Goal: Information Seeking & Learning: Learn about a topic

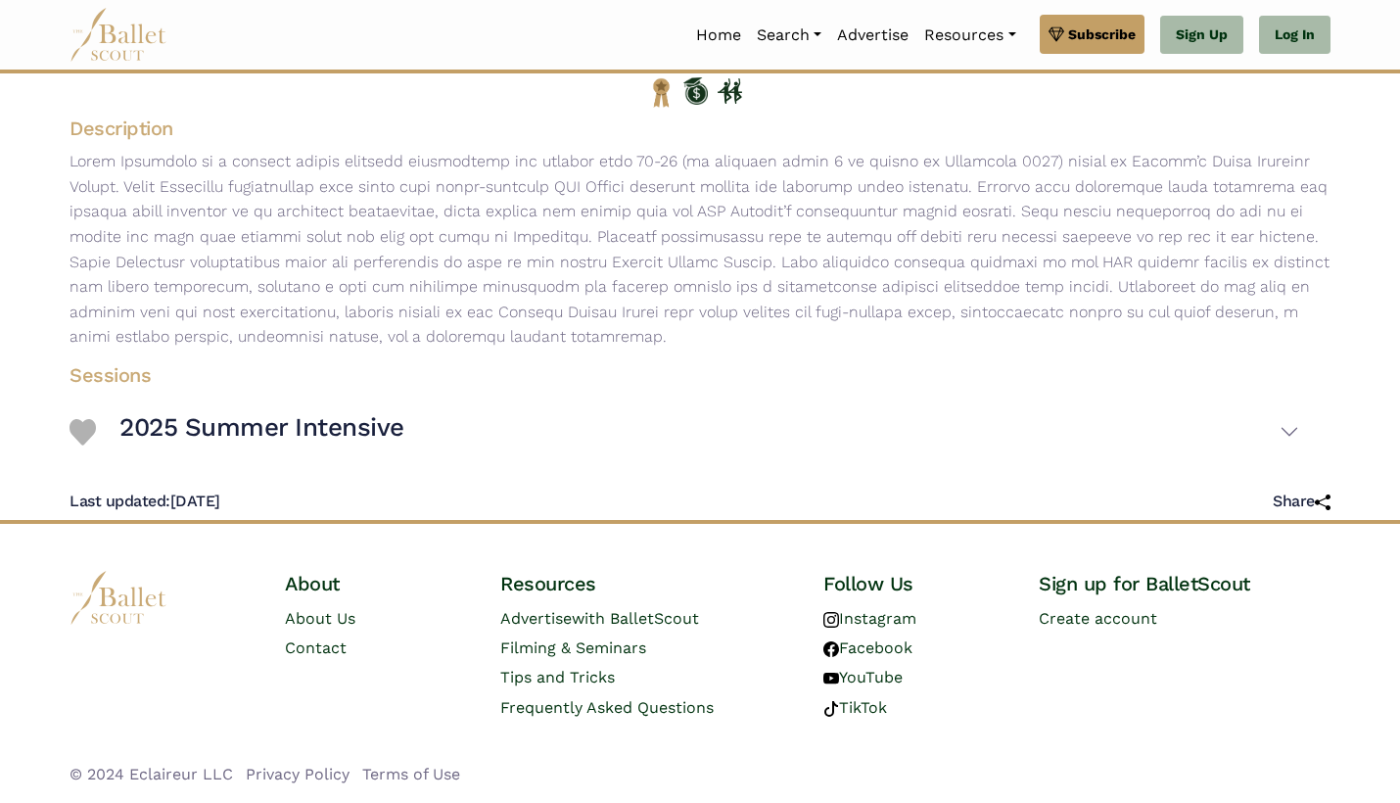
scroll to position [249, 0]
click at [244, 441] on h3 "2025 Summer Intensive" at bounding box center [261, 427] width 285 height 33
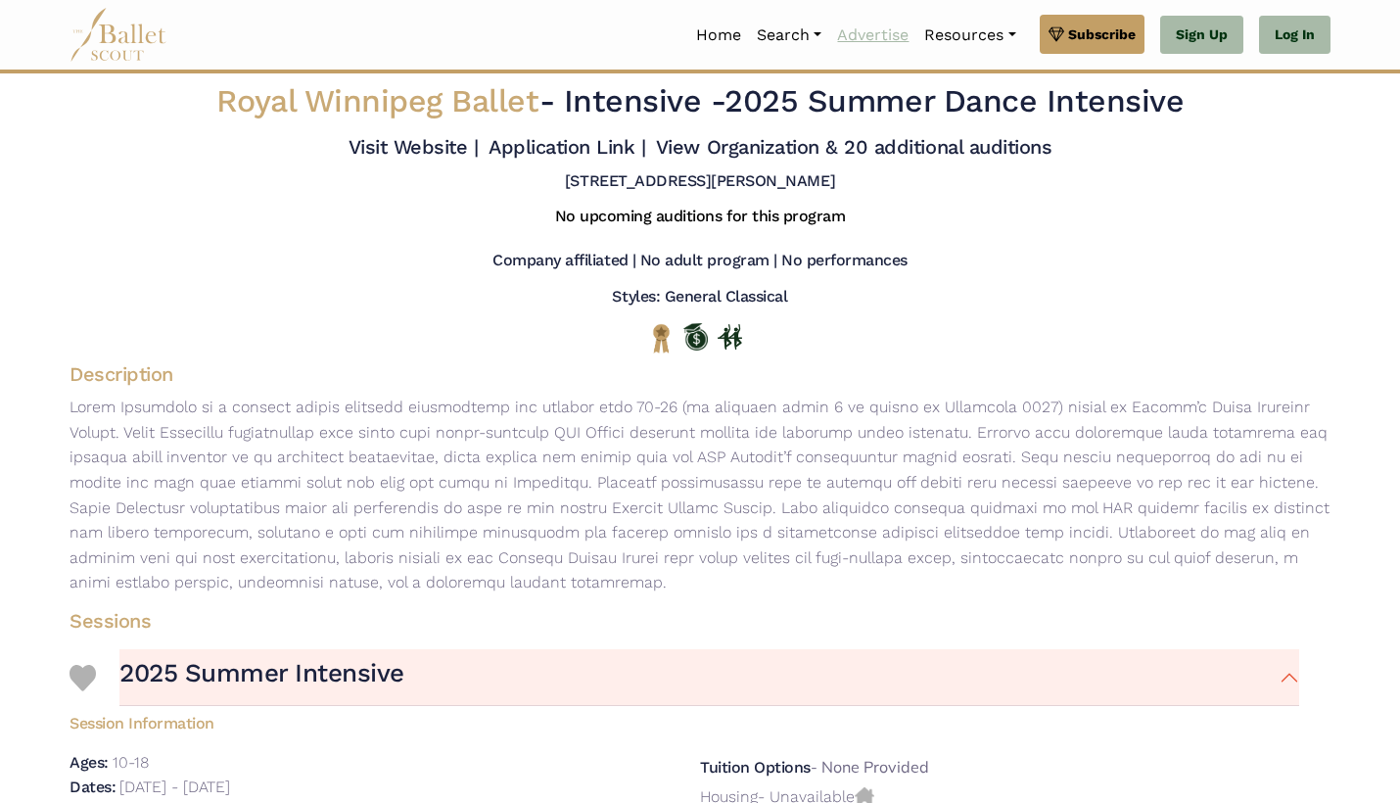
scroll to position [0, 0]
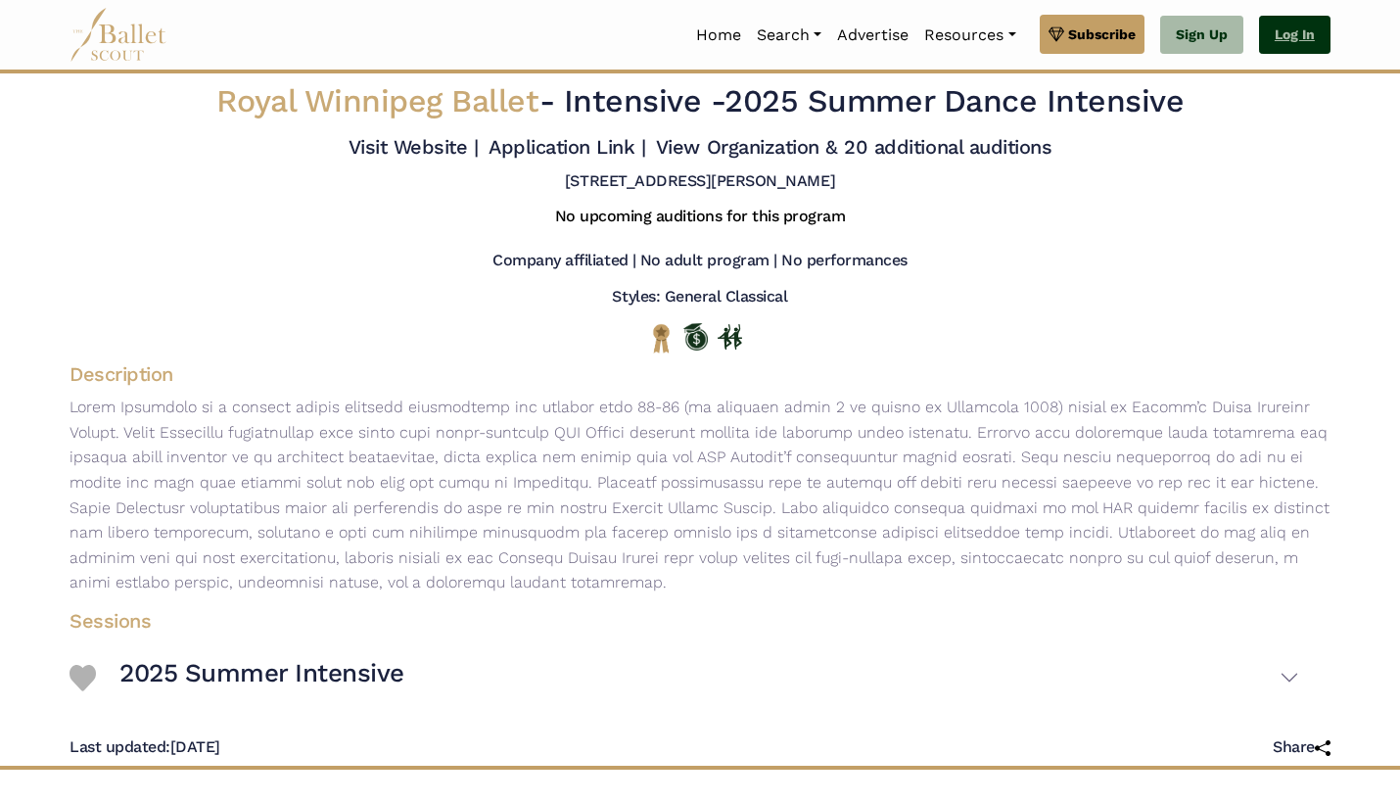
click at [1301, 37] on link "Log In" at bounding box center [1294, 35] width 71 height 39
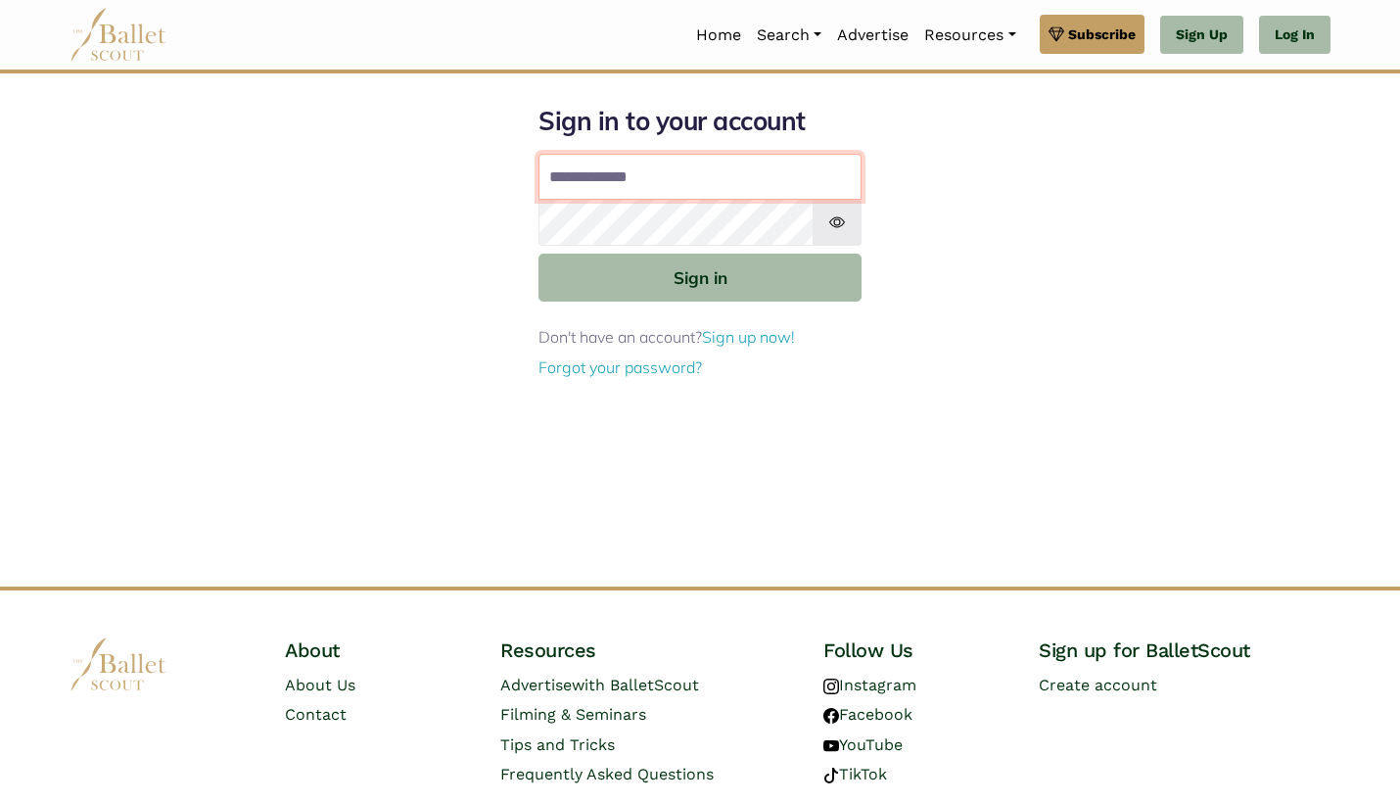
type input "**********"
click at [700, 276] on button "Sign in" at bounding box center [699, 277] width 323 height 48
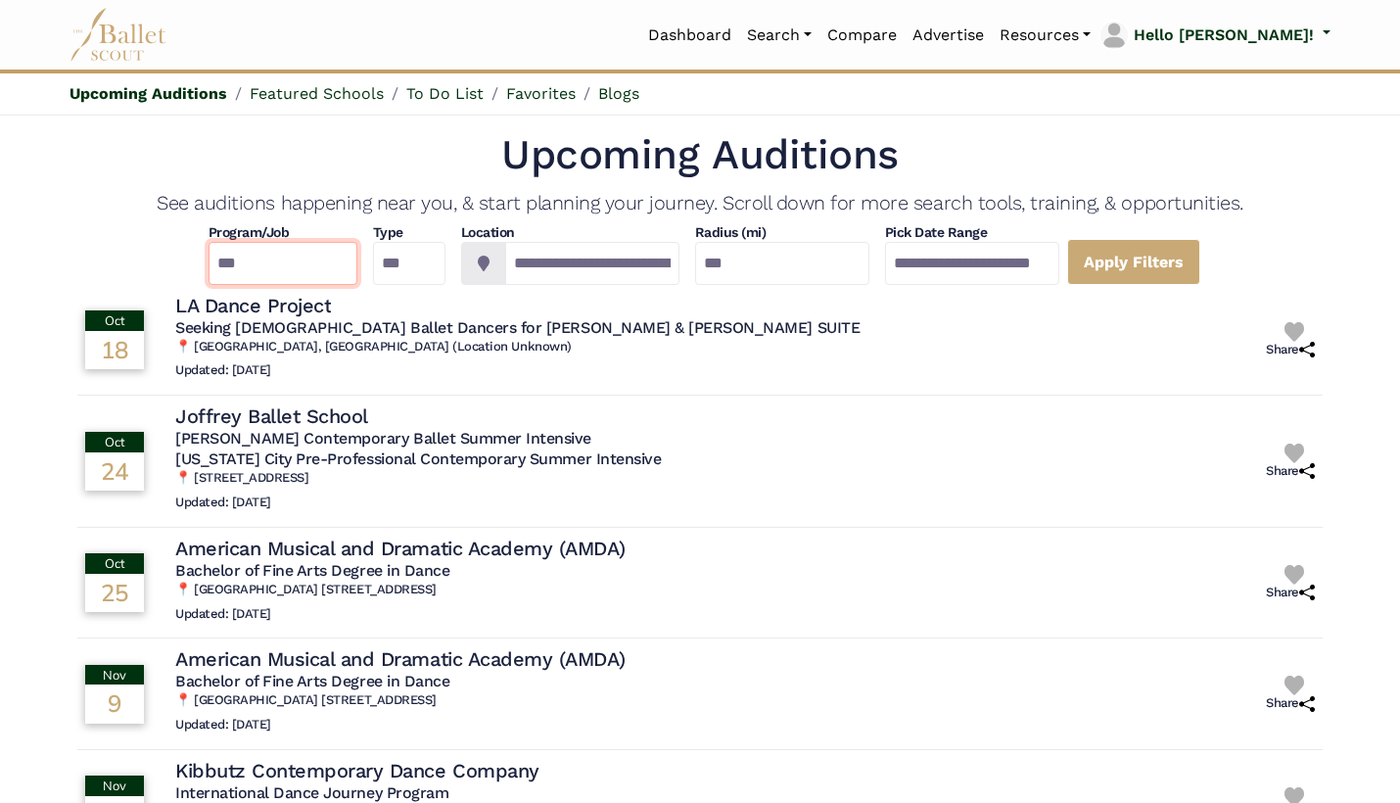
select select "*"
click at [615, 276] on input "**********" at bounding box center [592, 263] width 174 height 43
click at [797, 260] on input "***" at bounding box center [782, 263] width 174 height 43
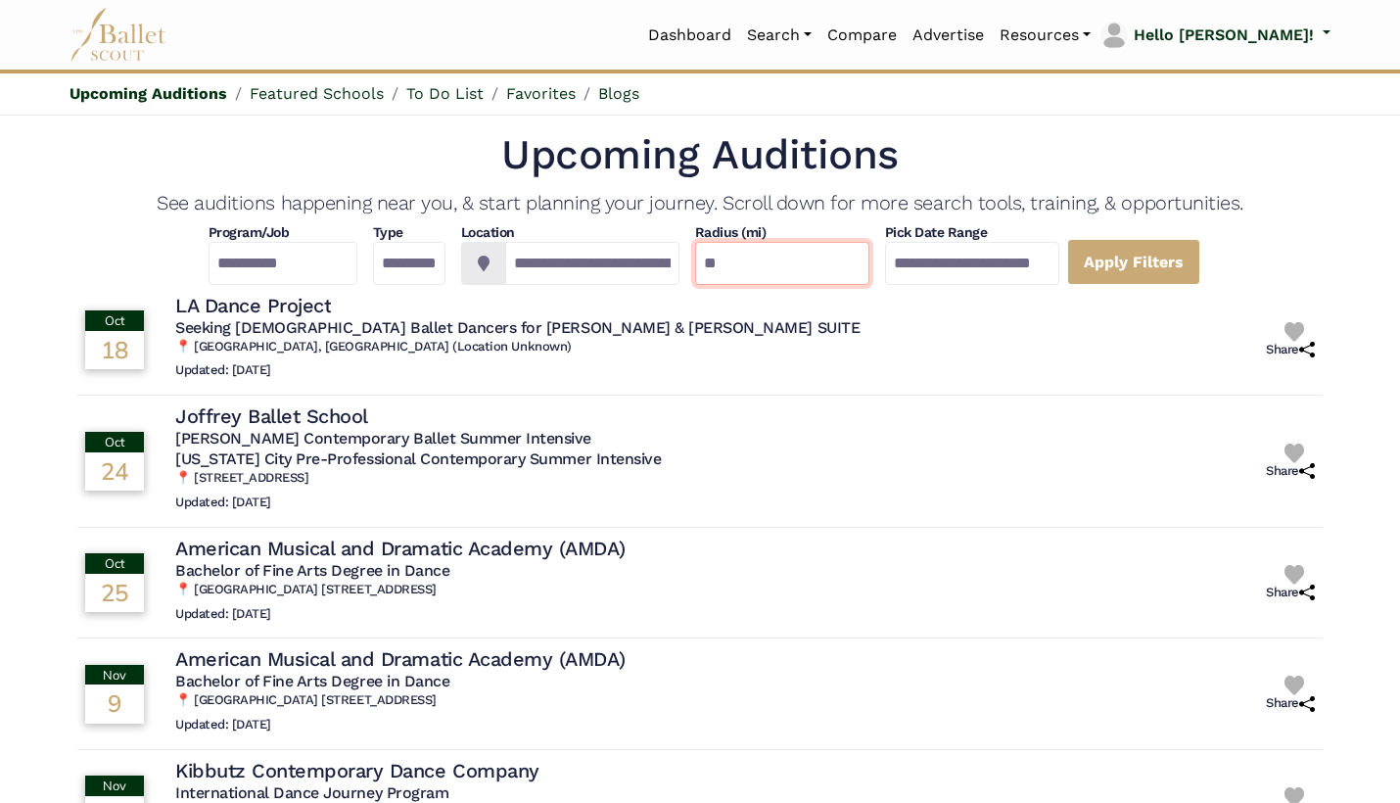
type input "*"
click at [821, 268] on input "text" at bounding box center [782, 263] width 174 height 43
click at [1200, 272] on link "Apply Filters" at bounding box center [1133, 262] width 133 height 46
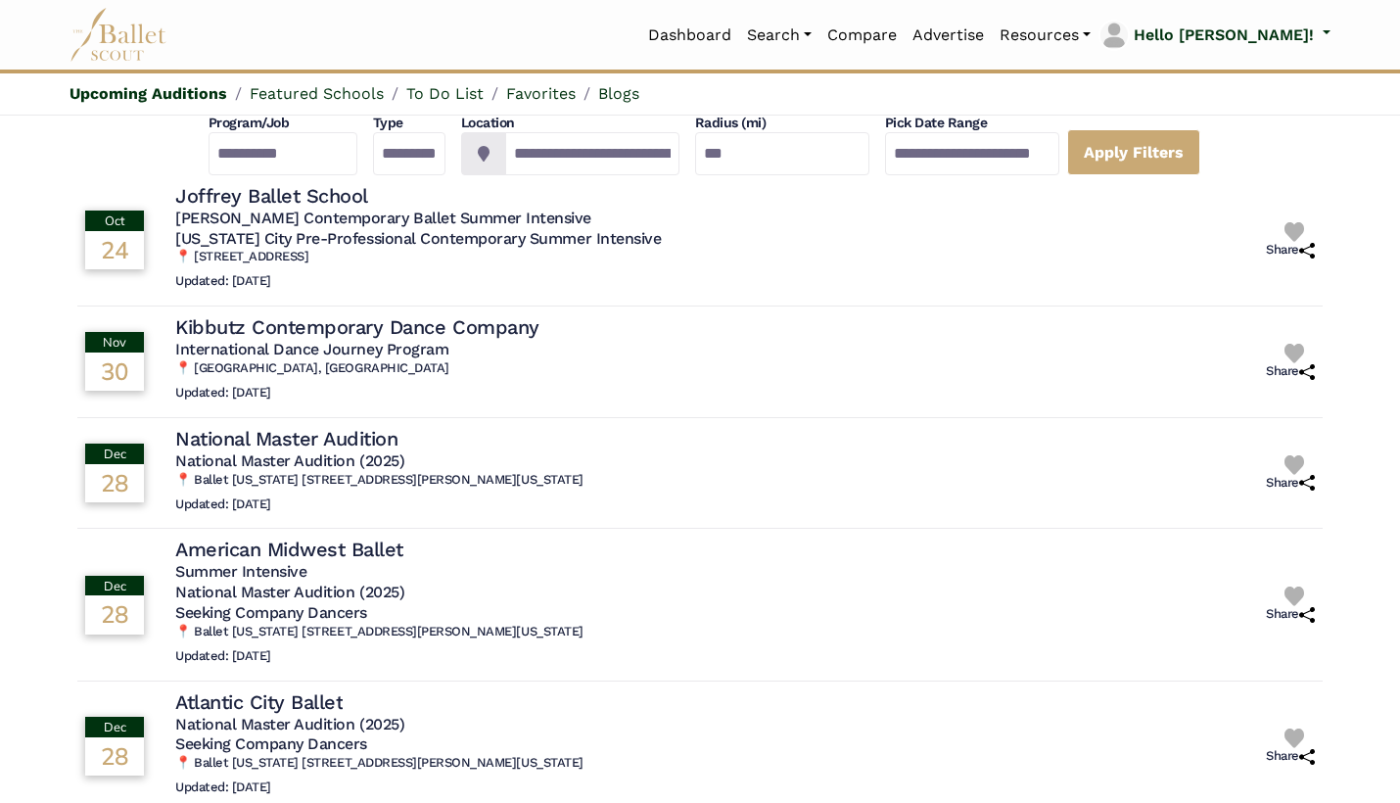
scroll to position [103, 0]
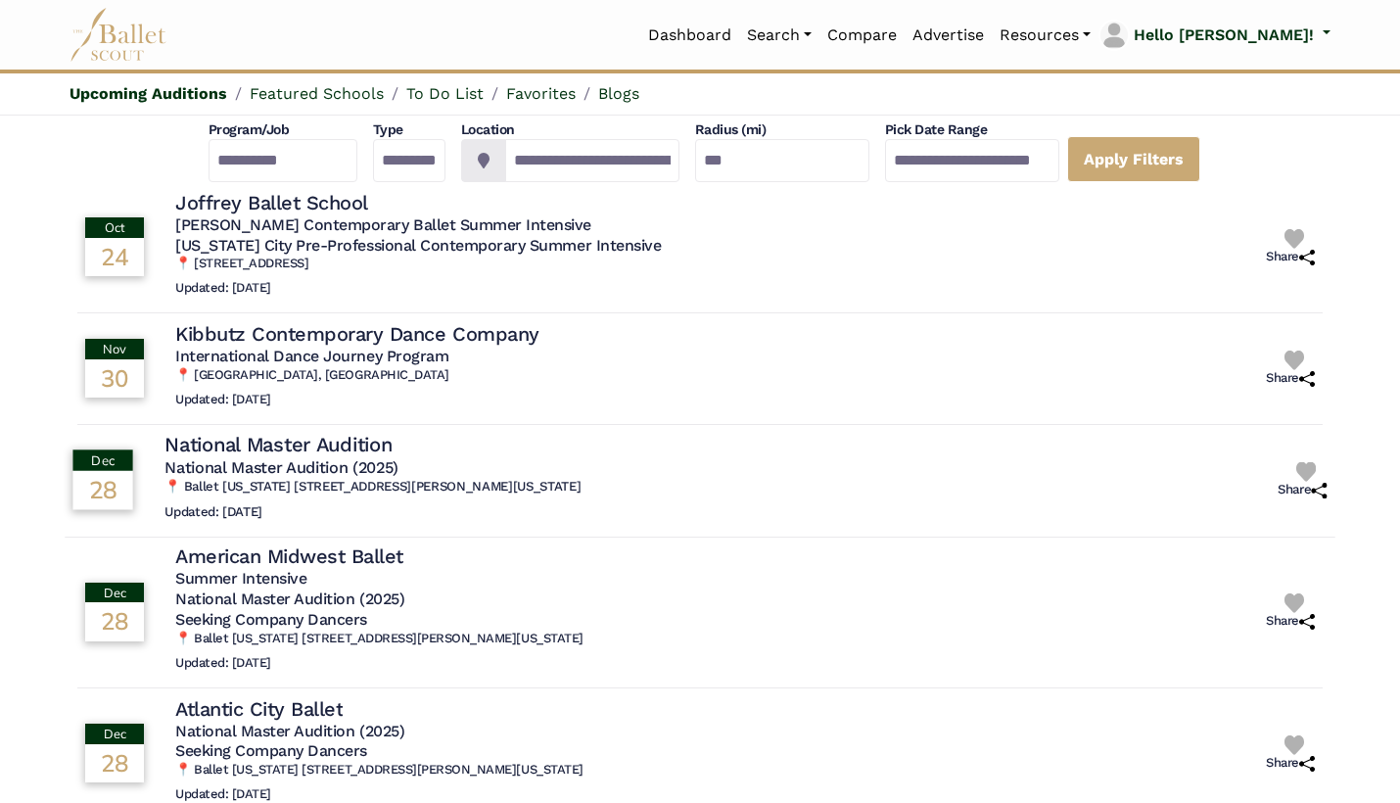
click at [344, 442] on h4 "National Master Audition" at bounding box center [277, 445] width 227 height 26
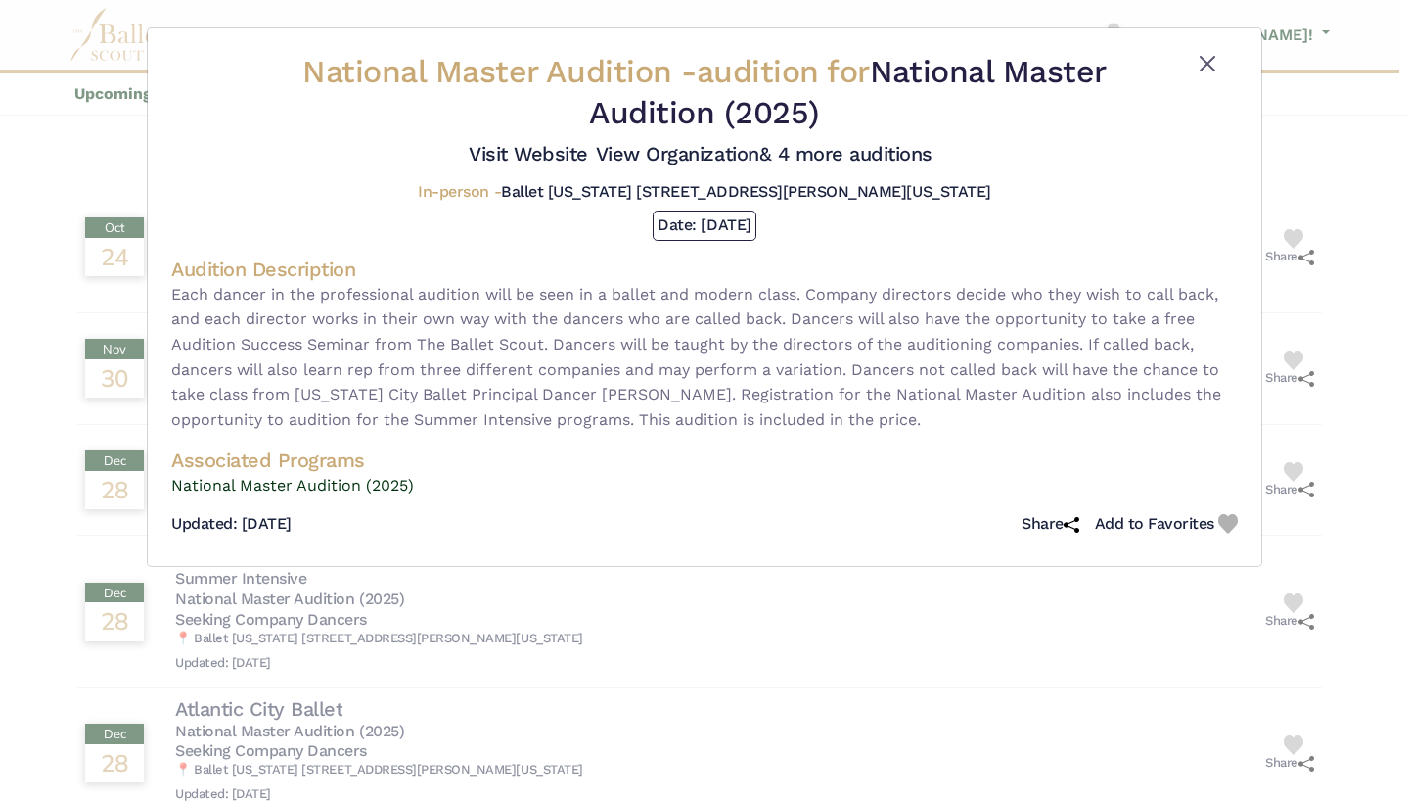
click at [1213, 56] on button "Close" at bounding box center [1207, 63] width 23 height 23
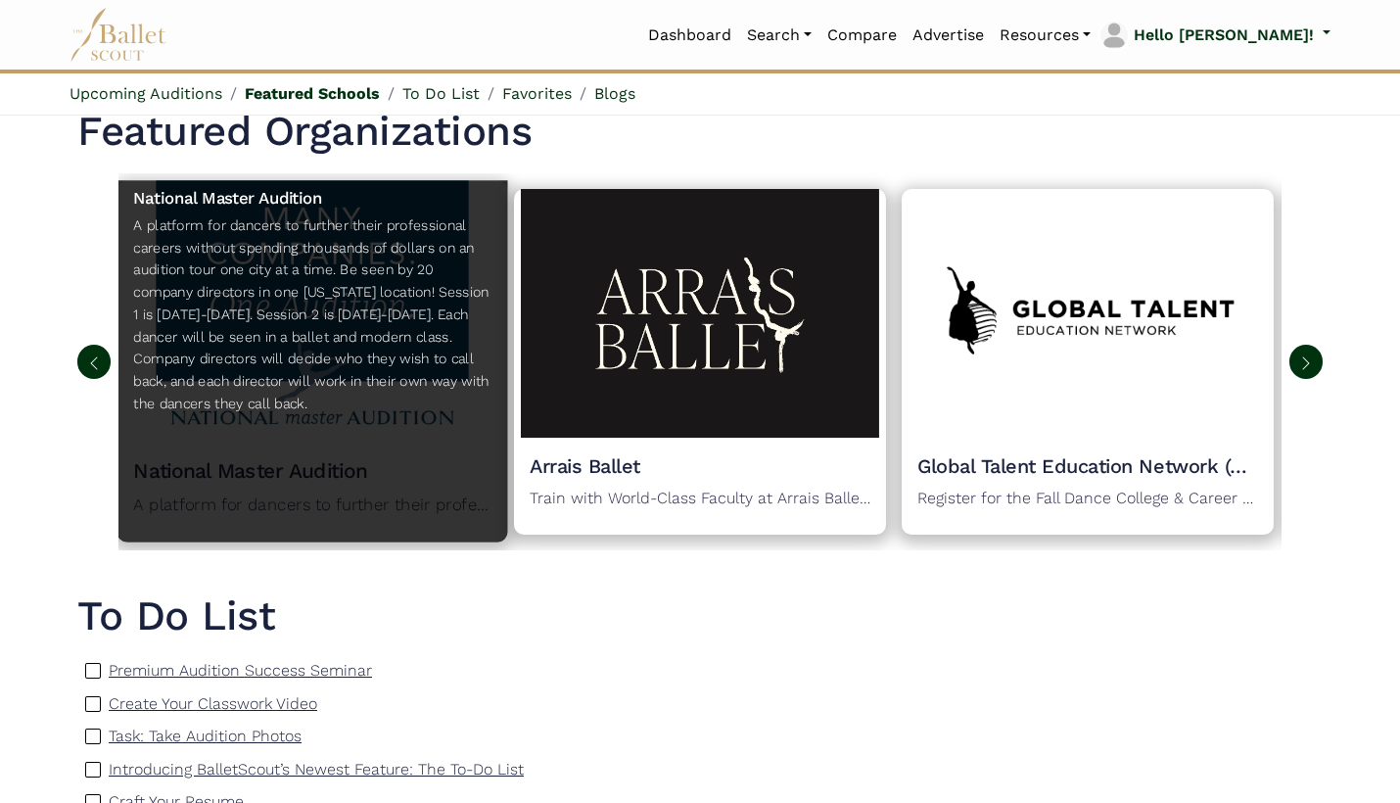
scroll to position [948, 0]
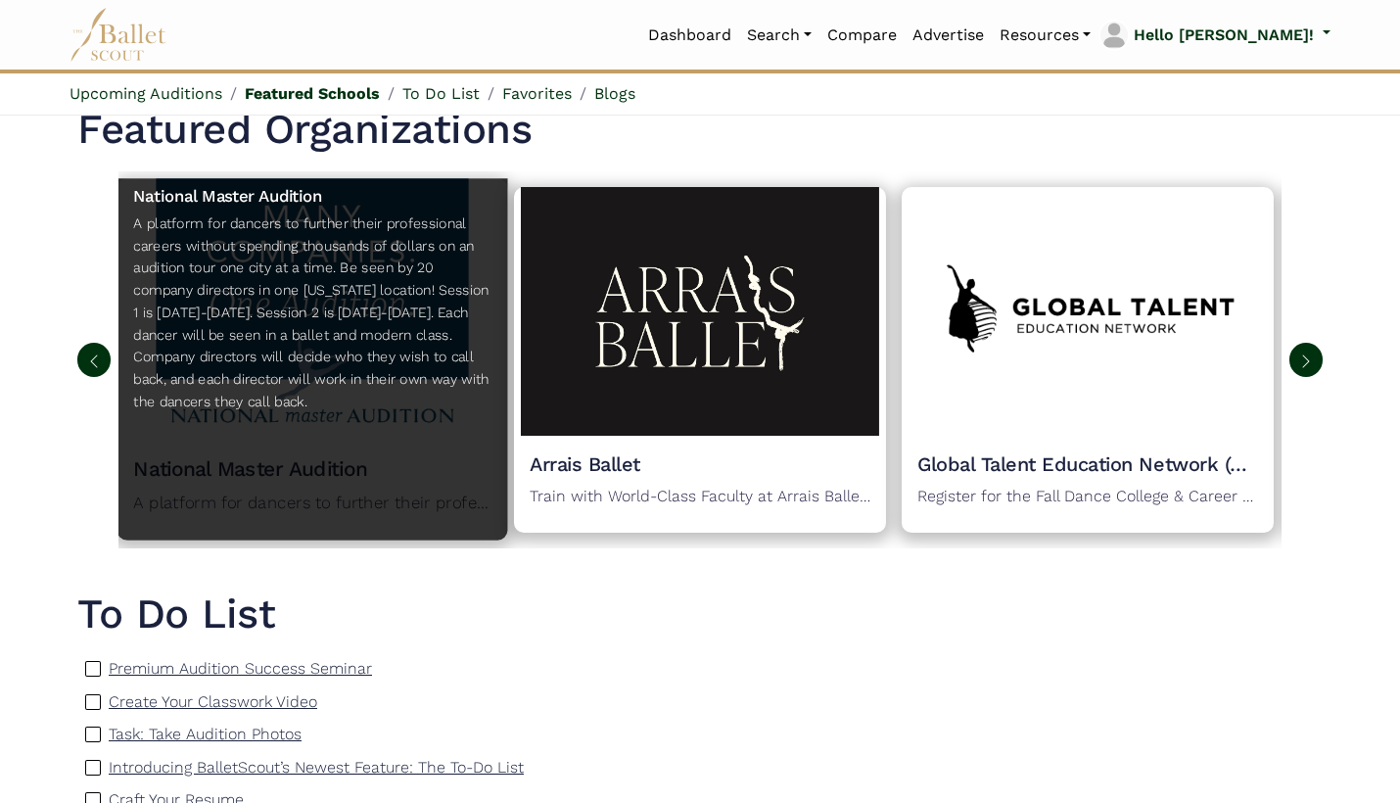
click at [337, 320] on p "A platform for dancers to further their professional careers without spending t…" at bounding box center [311, 316] width 357 height 209
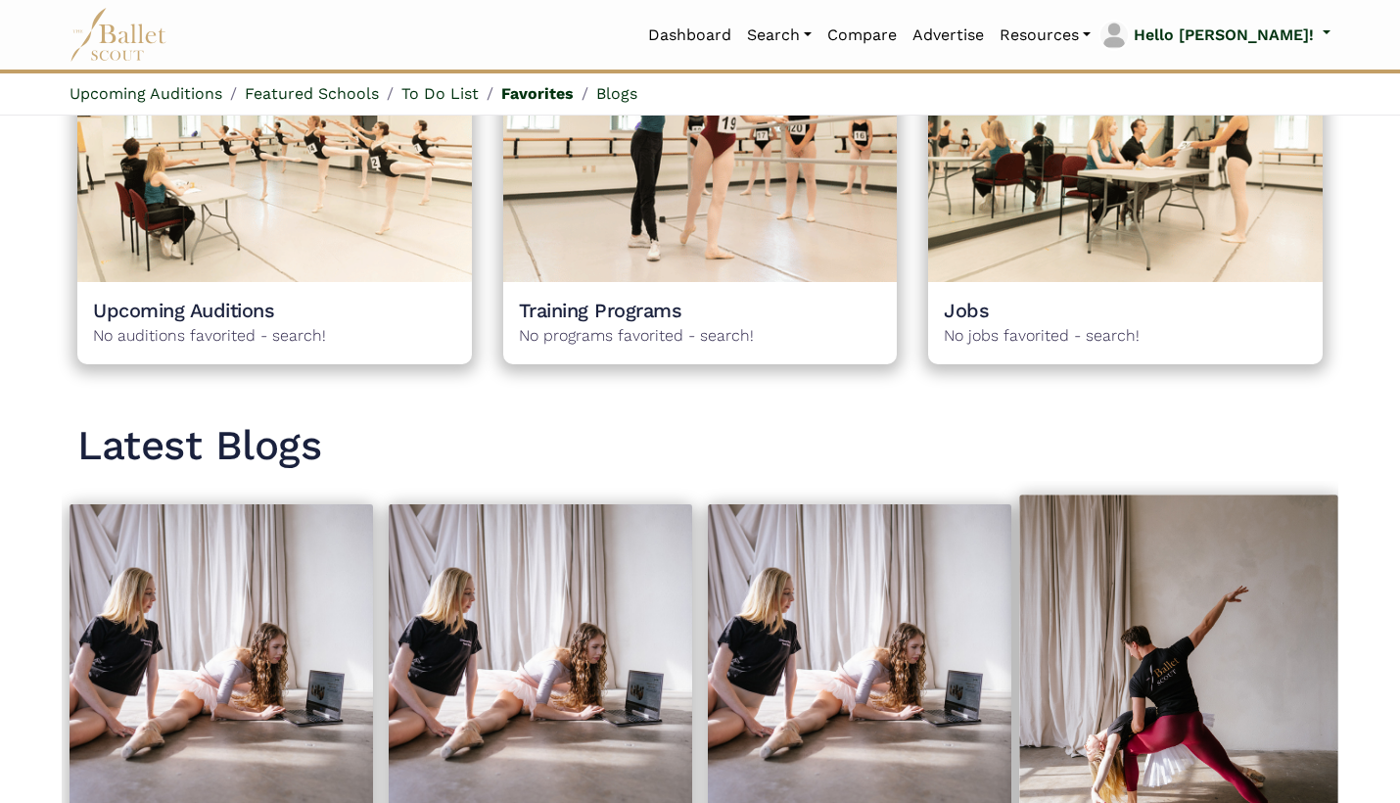
scroll to position [1917, 0]
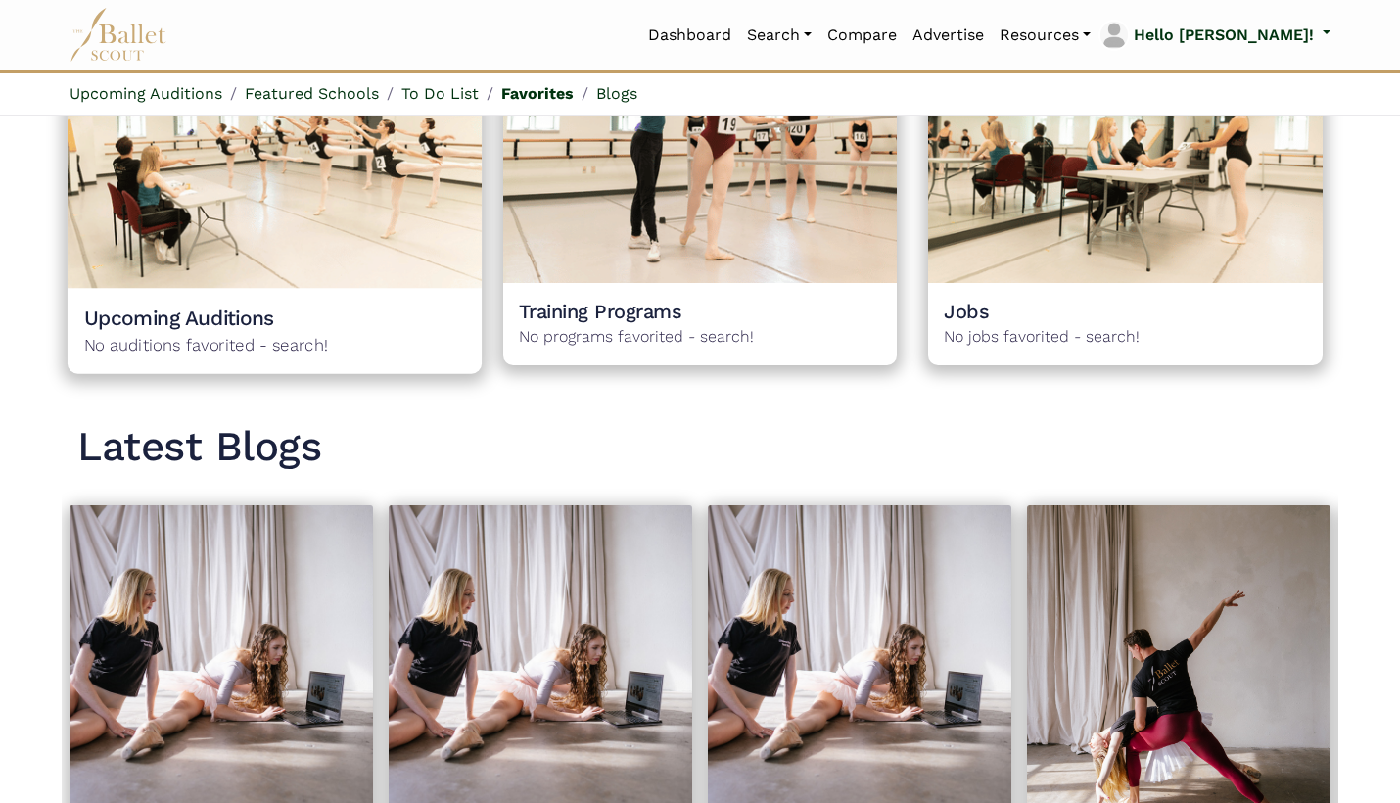
click at [289, 331] on span "No auditions favorited - search!" at bounding box center [274, 344] width 381 height 26
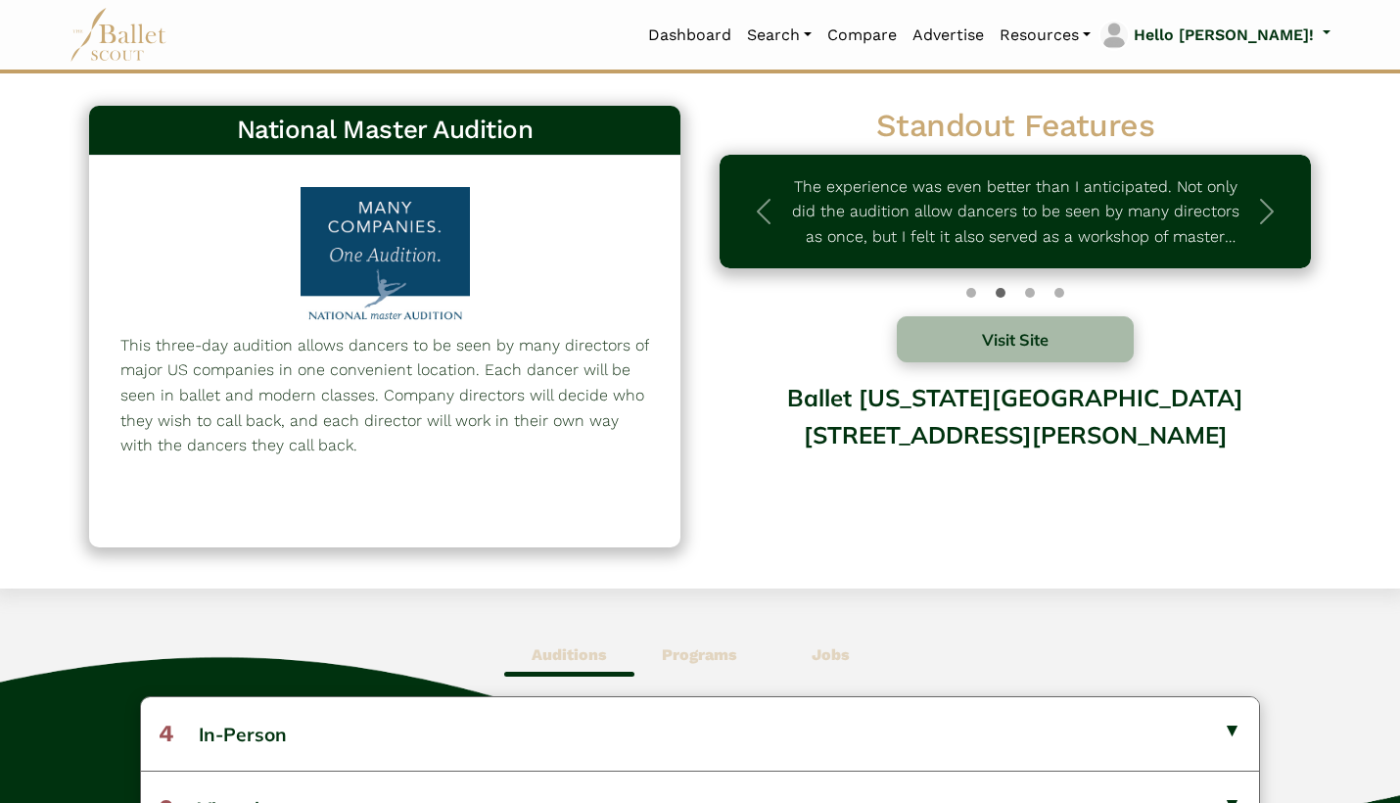
click at [107, 37] on img at bounding box center [118, 35] width 98 height 54
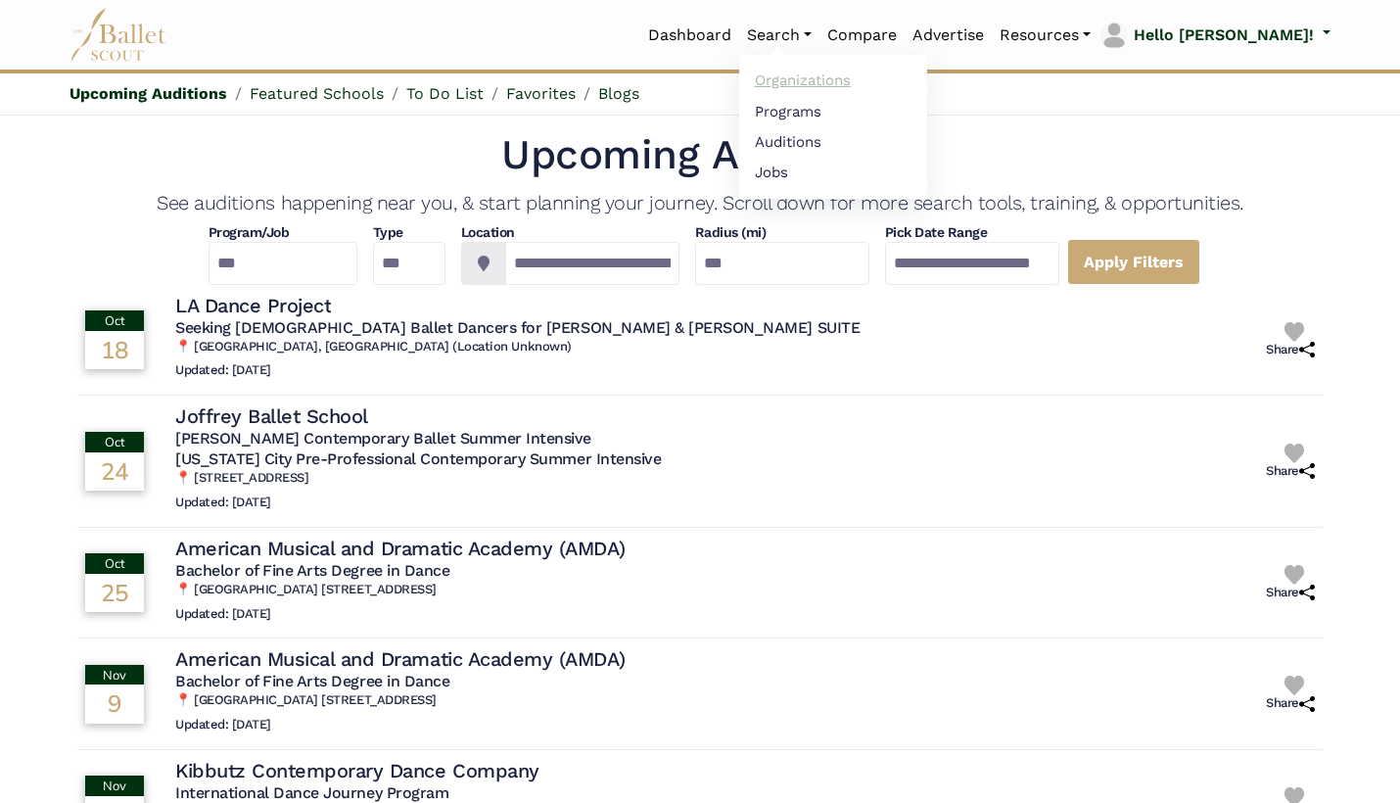
click at [854, 82] on link "Organizations" at bounding box center [833, 81] width 188 height 30
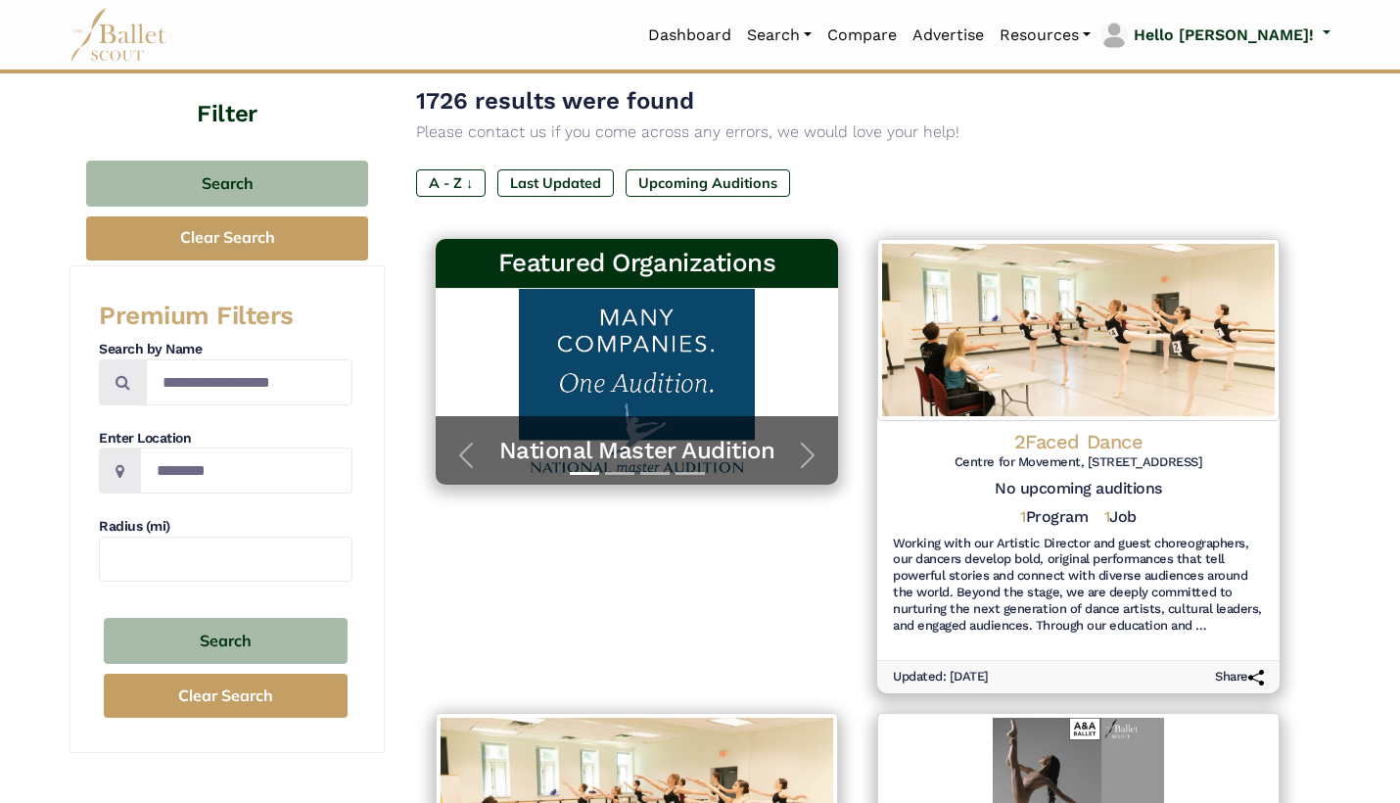
scroll to position [129, 0]
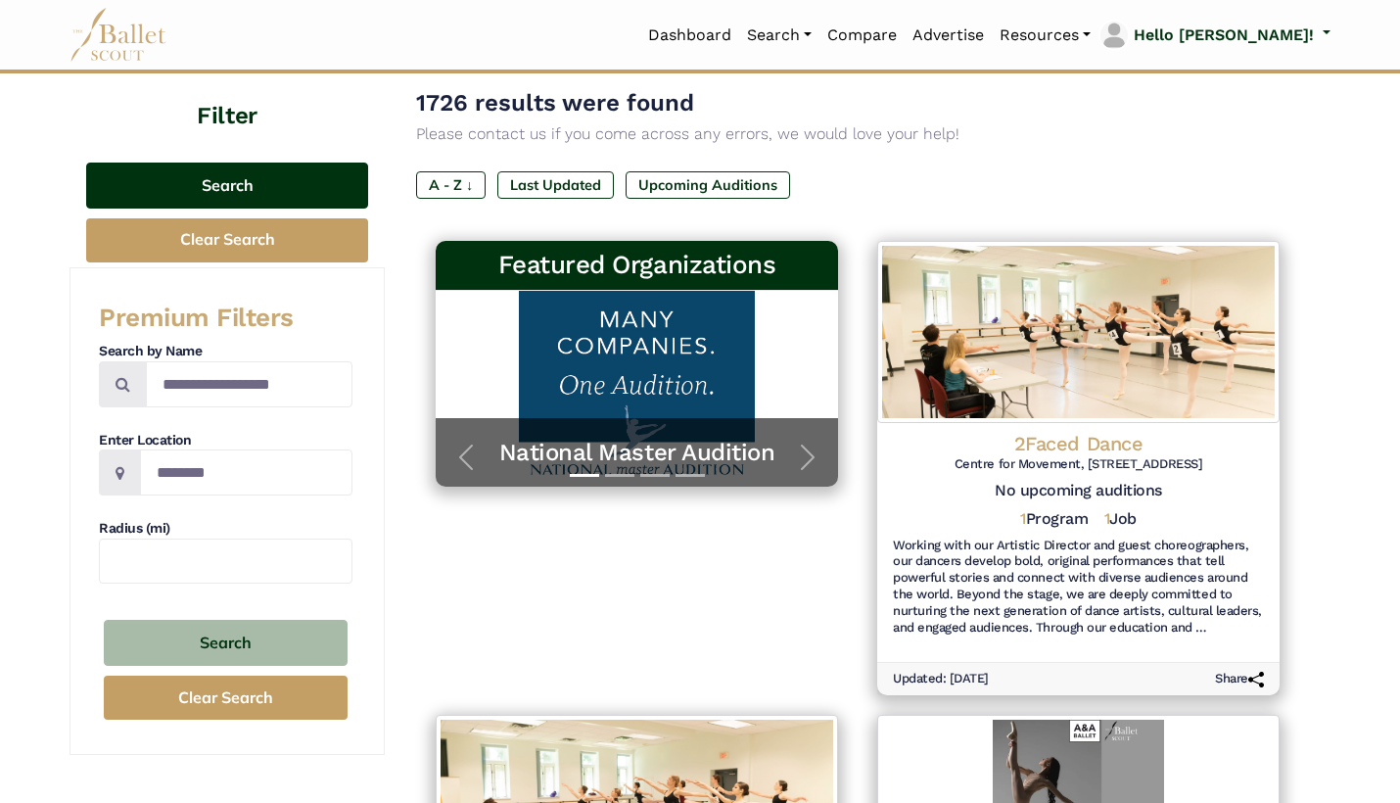
click at [243, 187] on button "Search" at bounding box center [227, 185] width 282 height 46
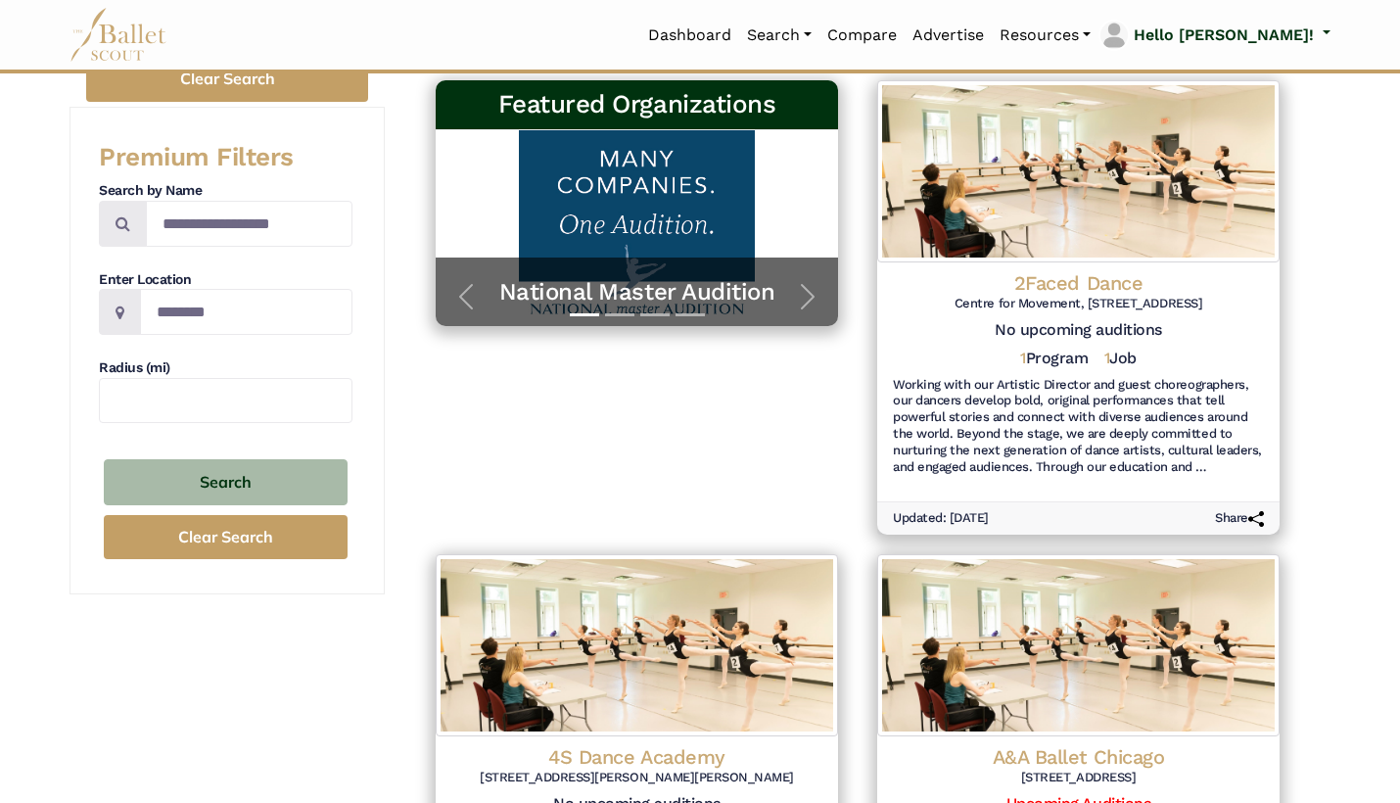
scroll to position [296, 0]
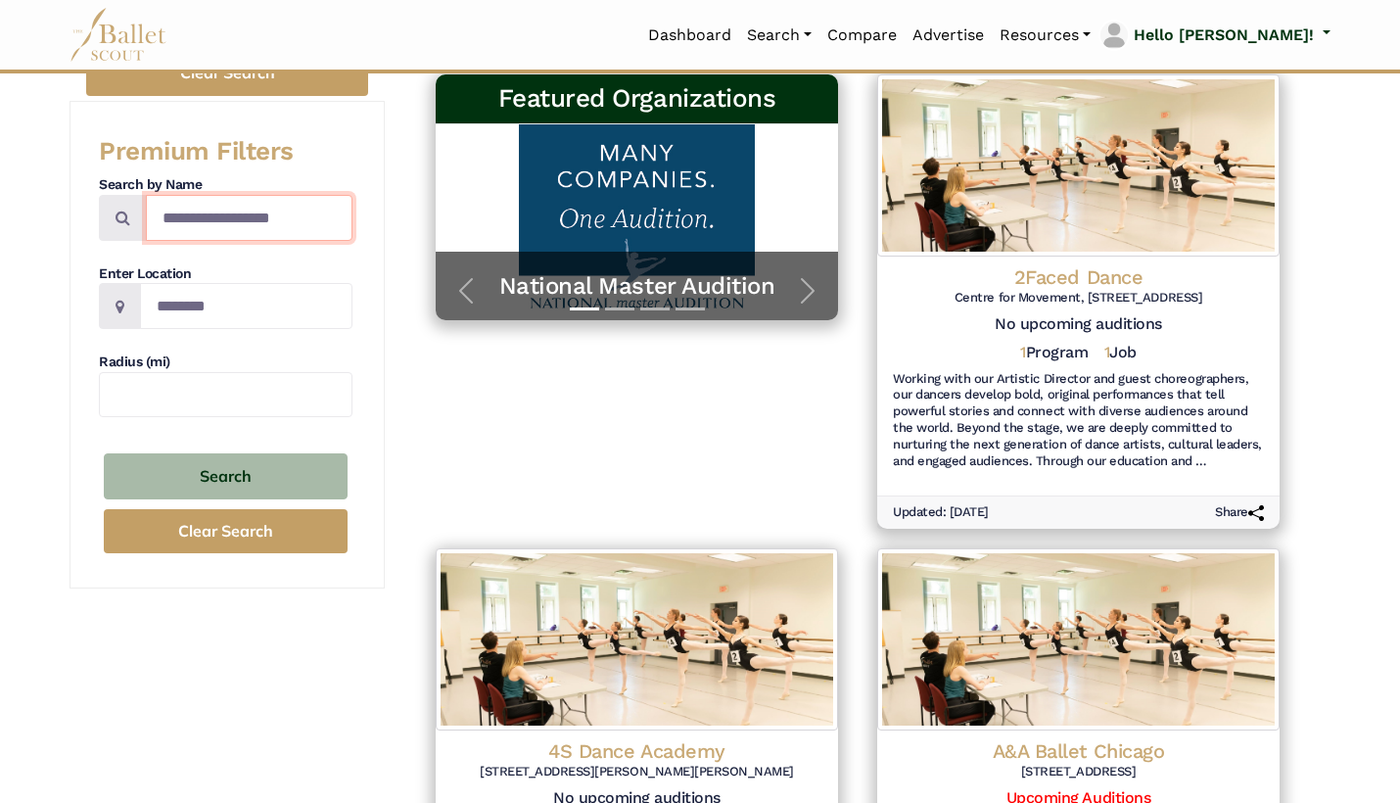
click at [215, 213] on input "Search by names..." at bounding box center [249, 218] width 207 height 46
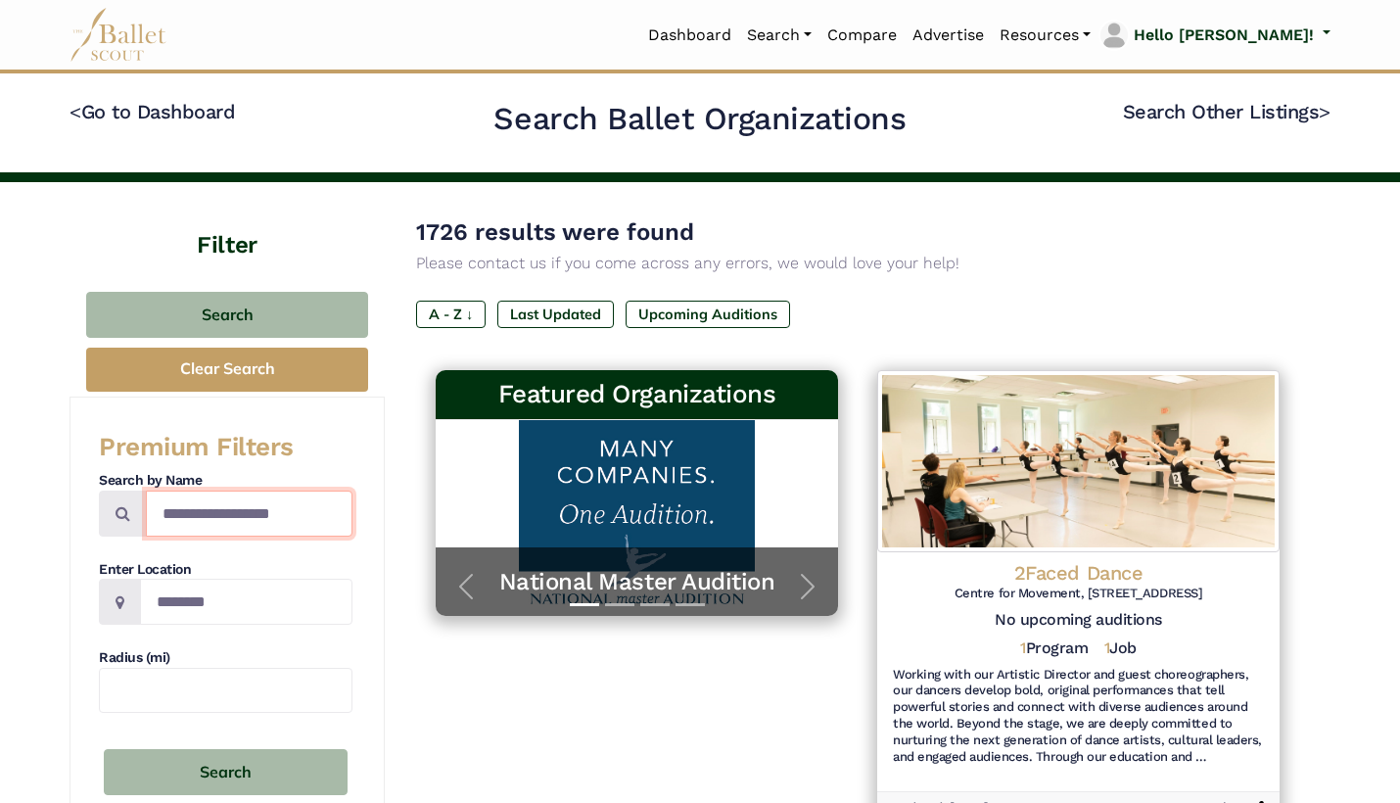
scroll to position [0, 0]
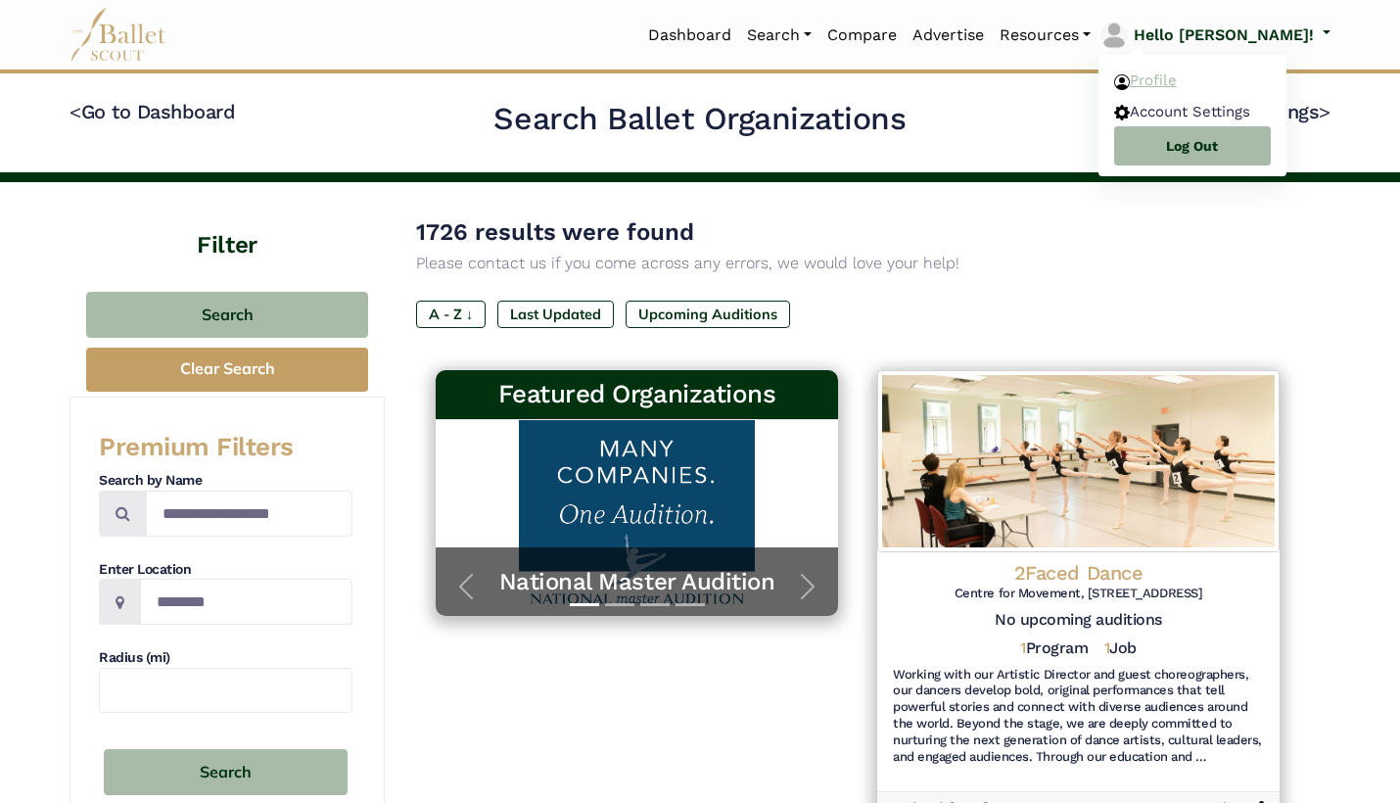
click at [1276, 85] on link "Profile" at bounding box center [1192, 81] width 188 height 30
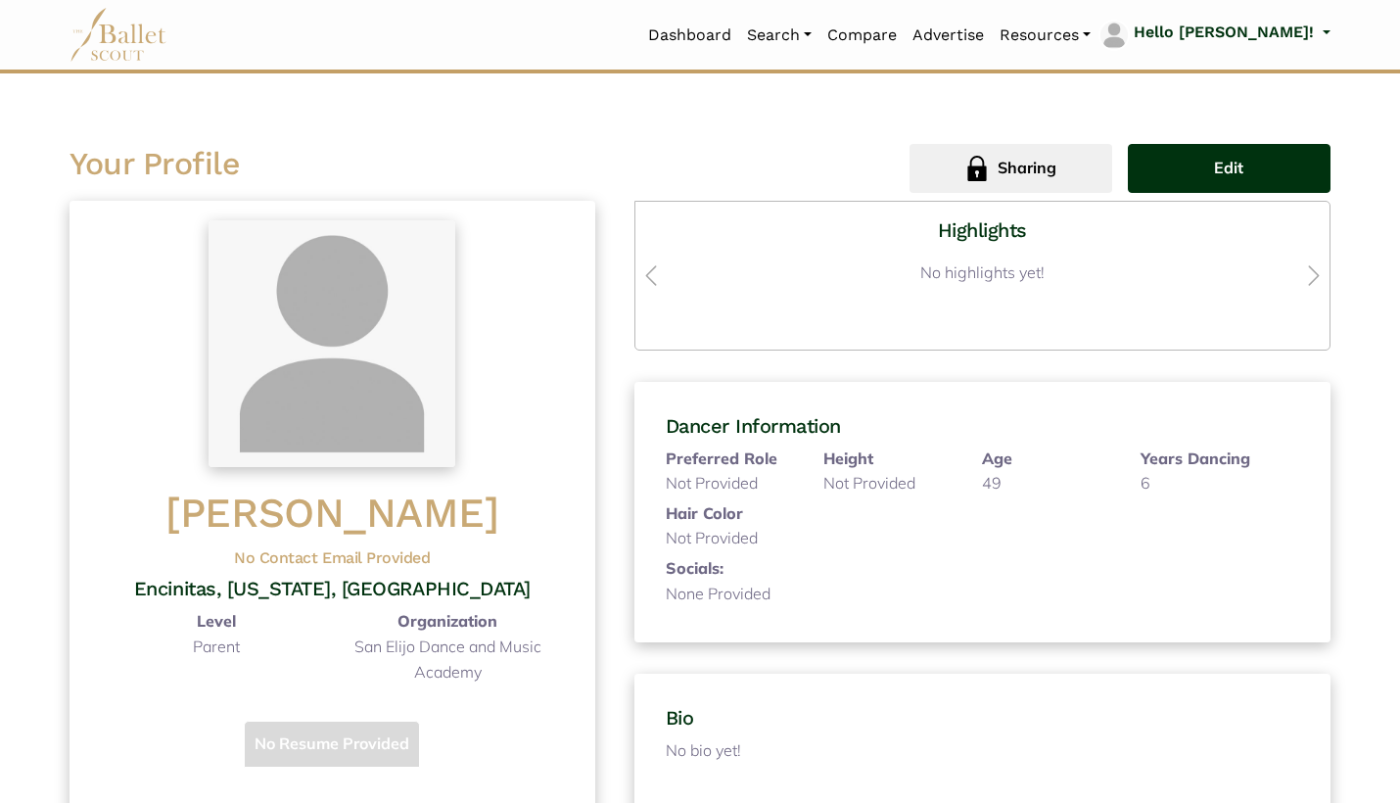
click at [1236, 173] on span "Edit" at bounding box center [1228, 168] width 29 height 25
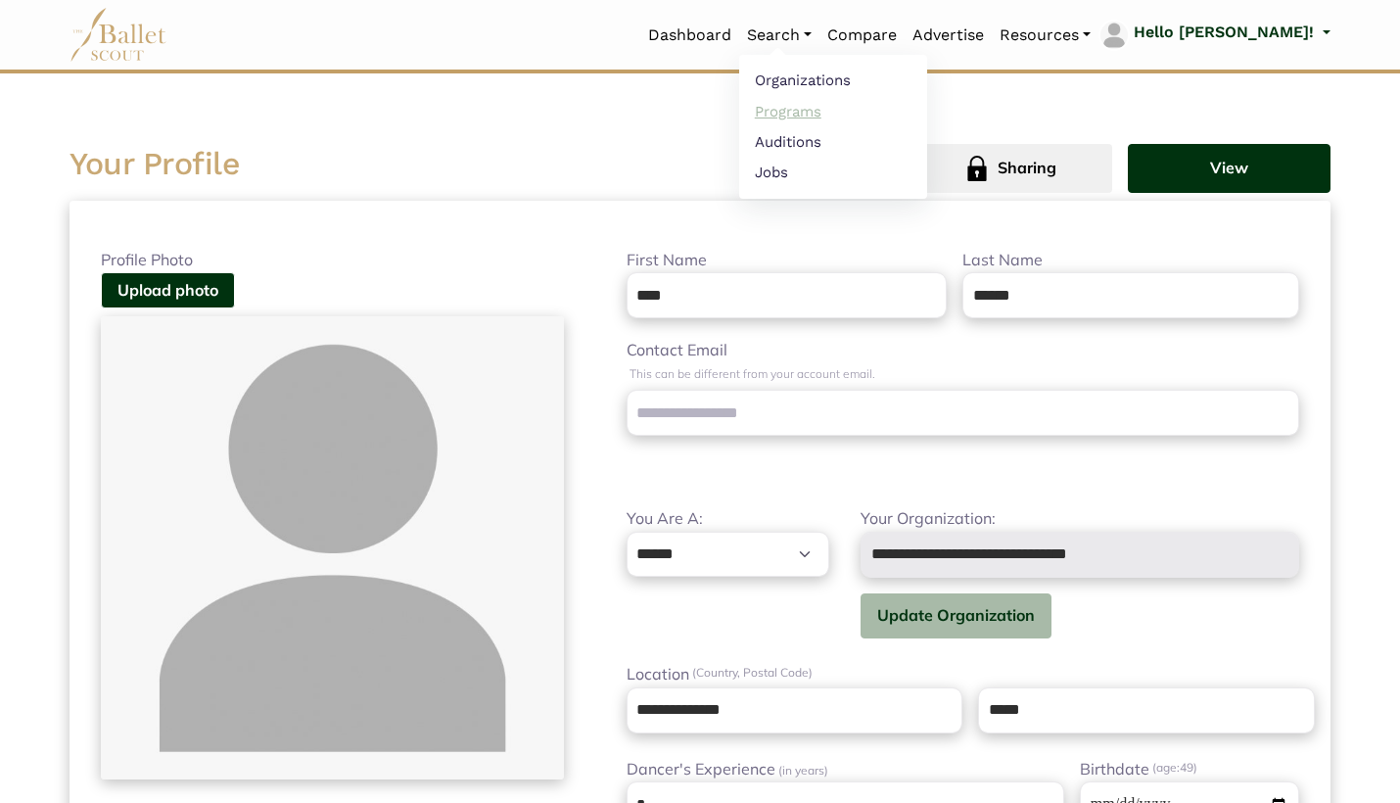
click at [865, 112] on link "Programs" at bounding box center [833, 111] width 188 height 30
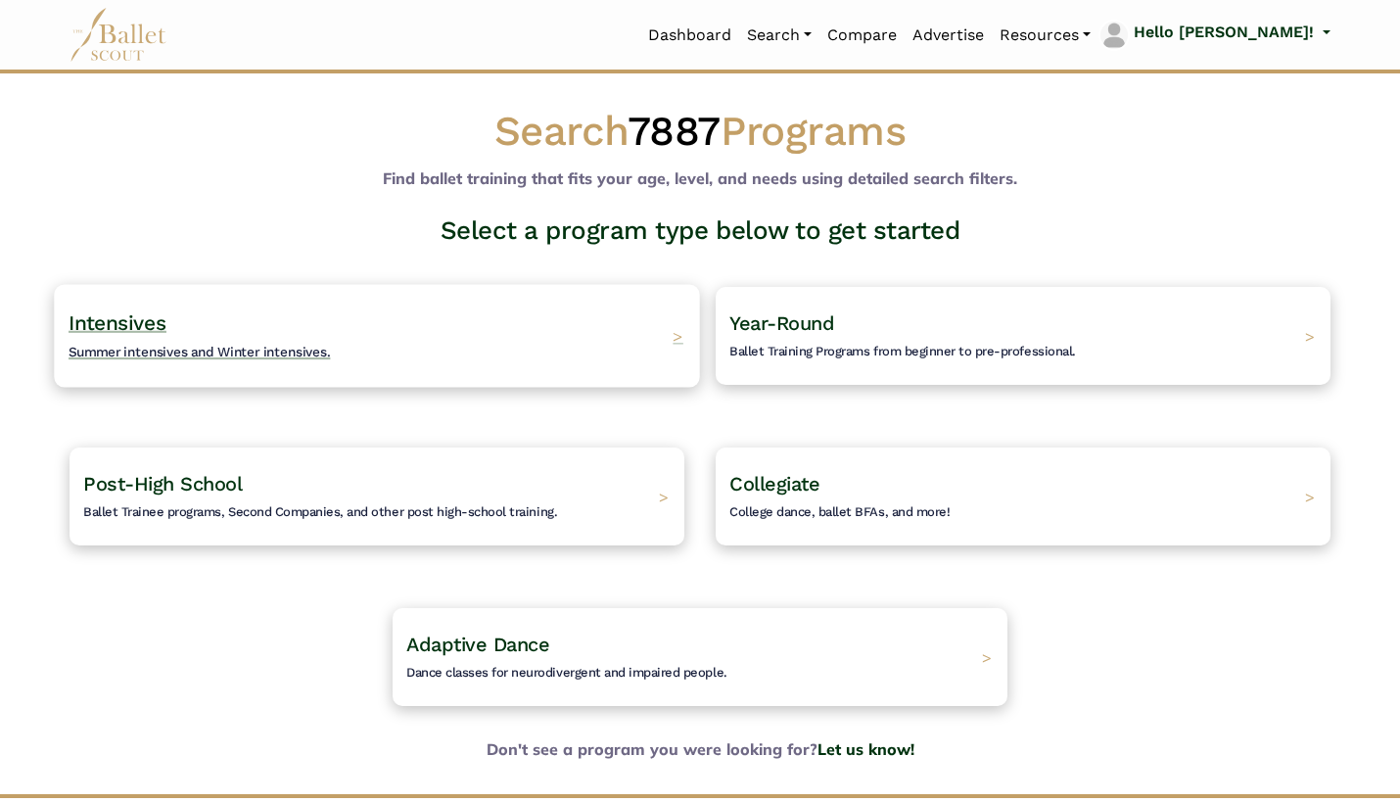
click at [166, 328] on h4 "Intensives Summer intensives and Winter intensives." at bounding box center [200, 336] width 262 height 54
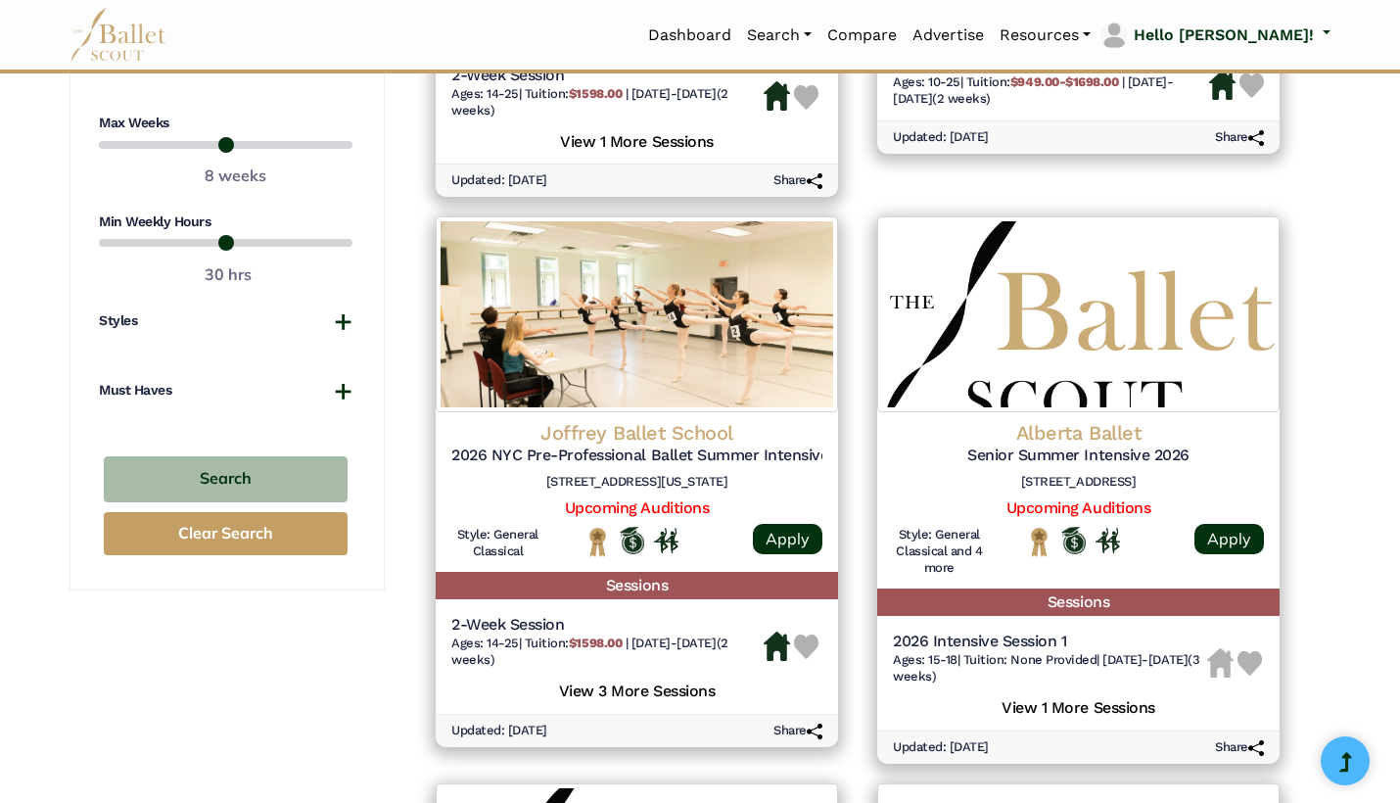
scroll to position [1316, 0]
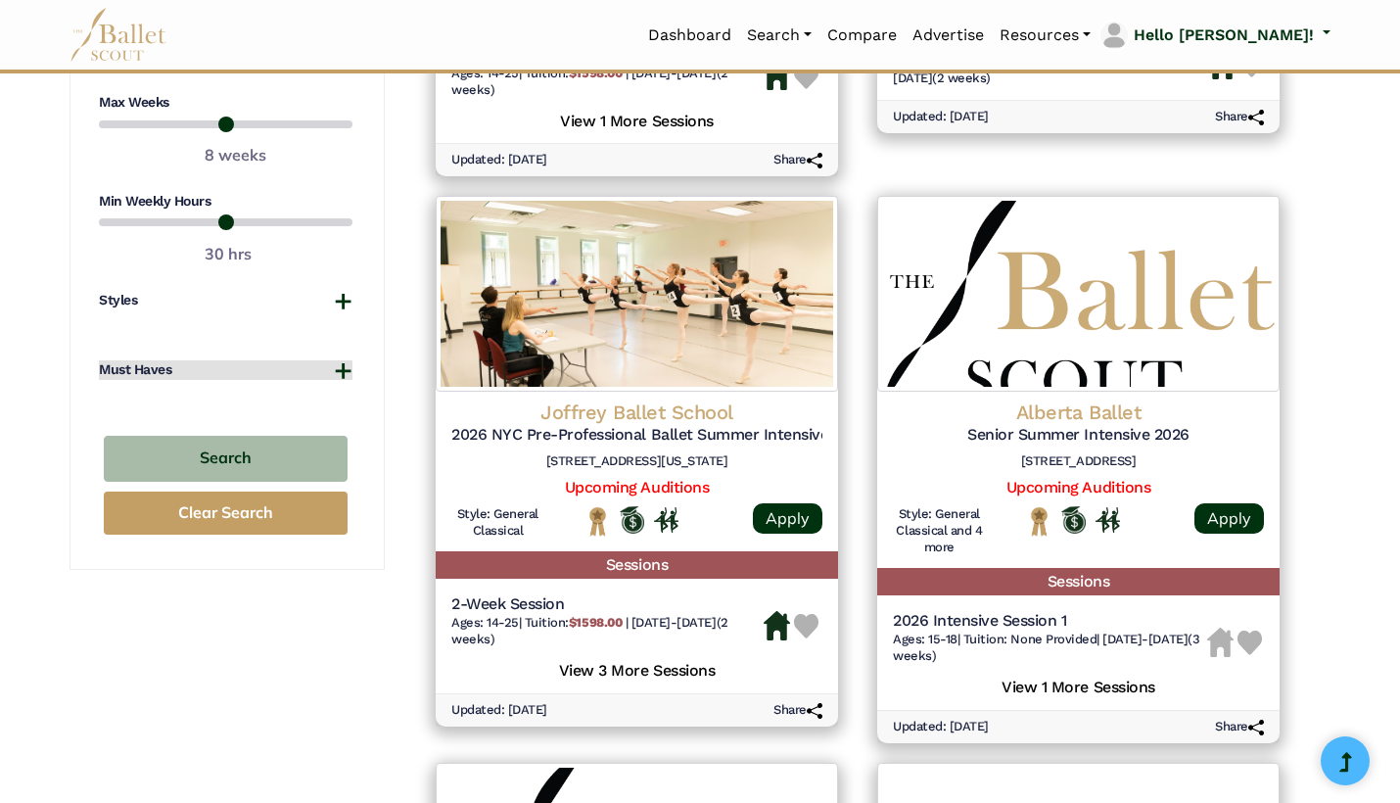
click at [344, 370] on button "Must Haves" at bounding box center [225, 370] width 253 height 20
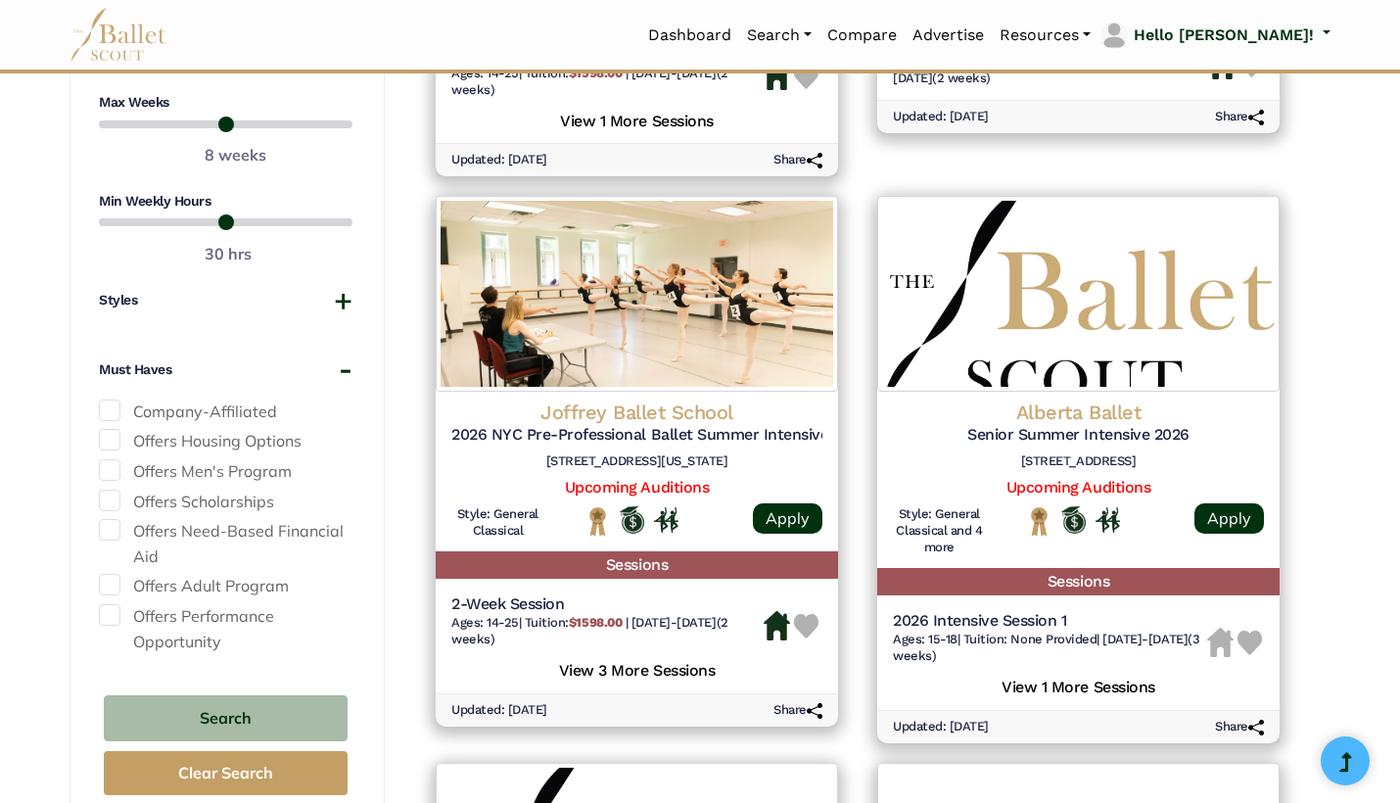
click at [114, 473] on span at bounding box center [110, 470] width 22 height 22
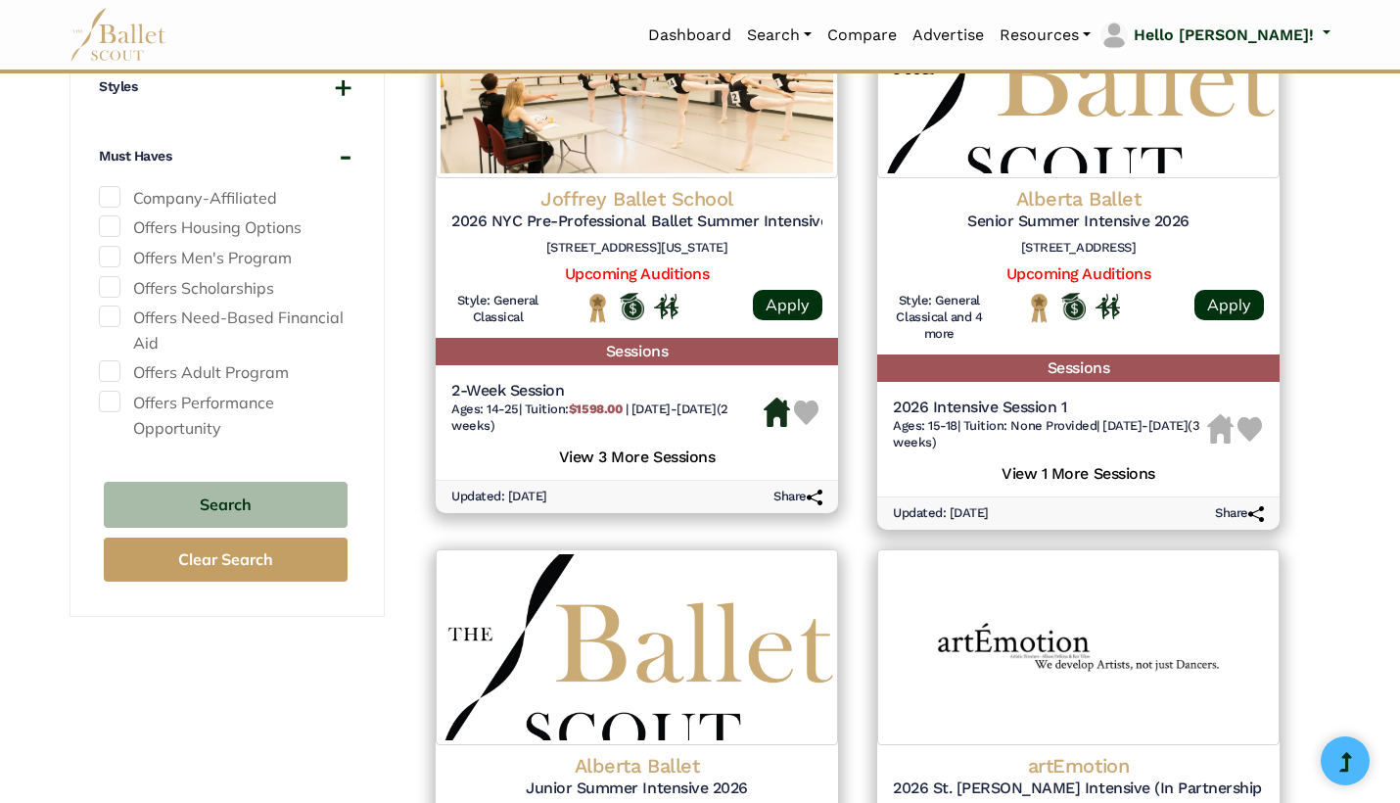
scroll to position [1537, 0]
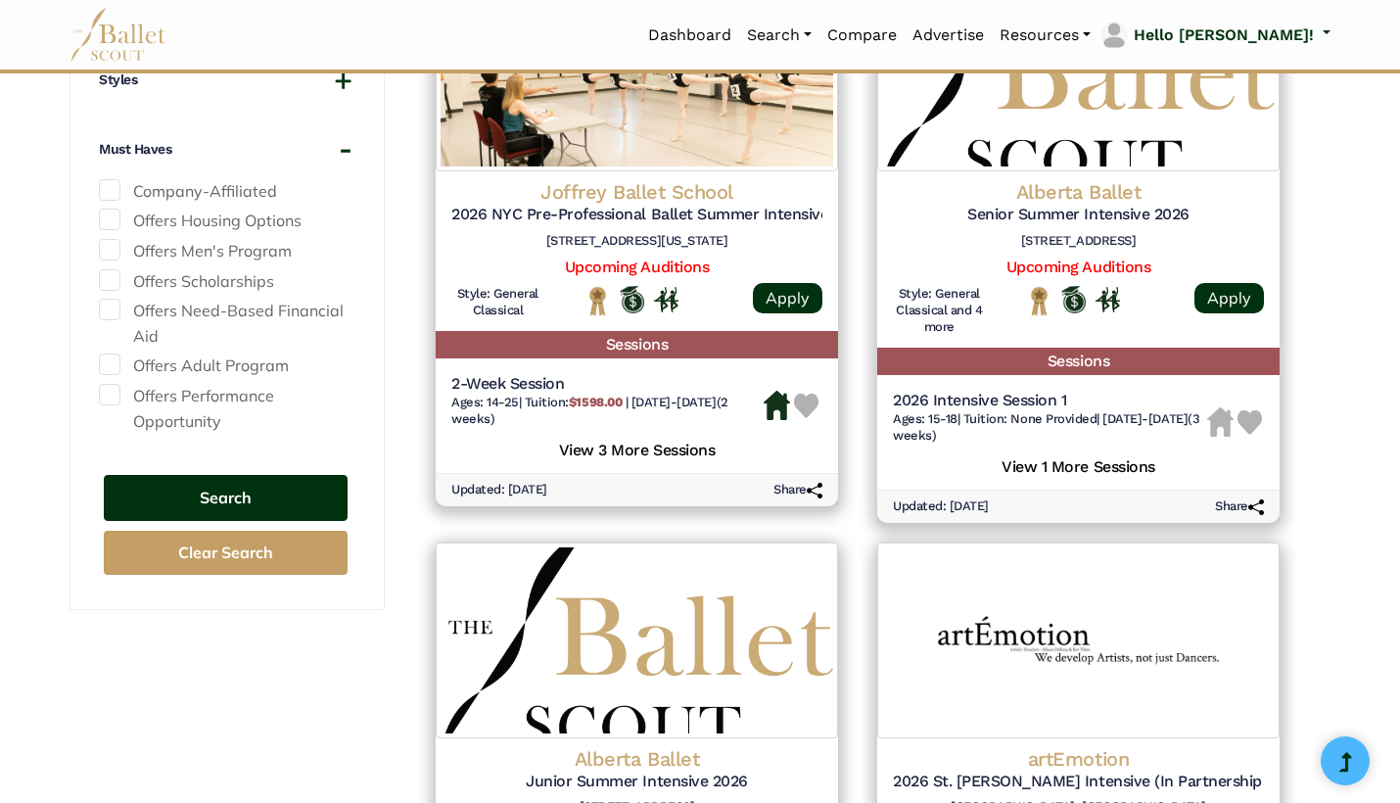
click at [244, 488] on button "Search" at bounding box center [226, 498] width 244 height 46
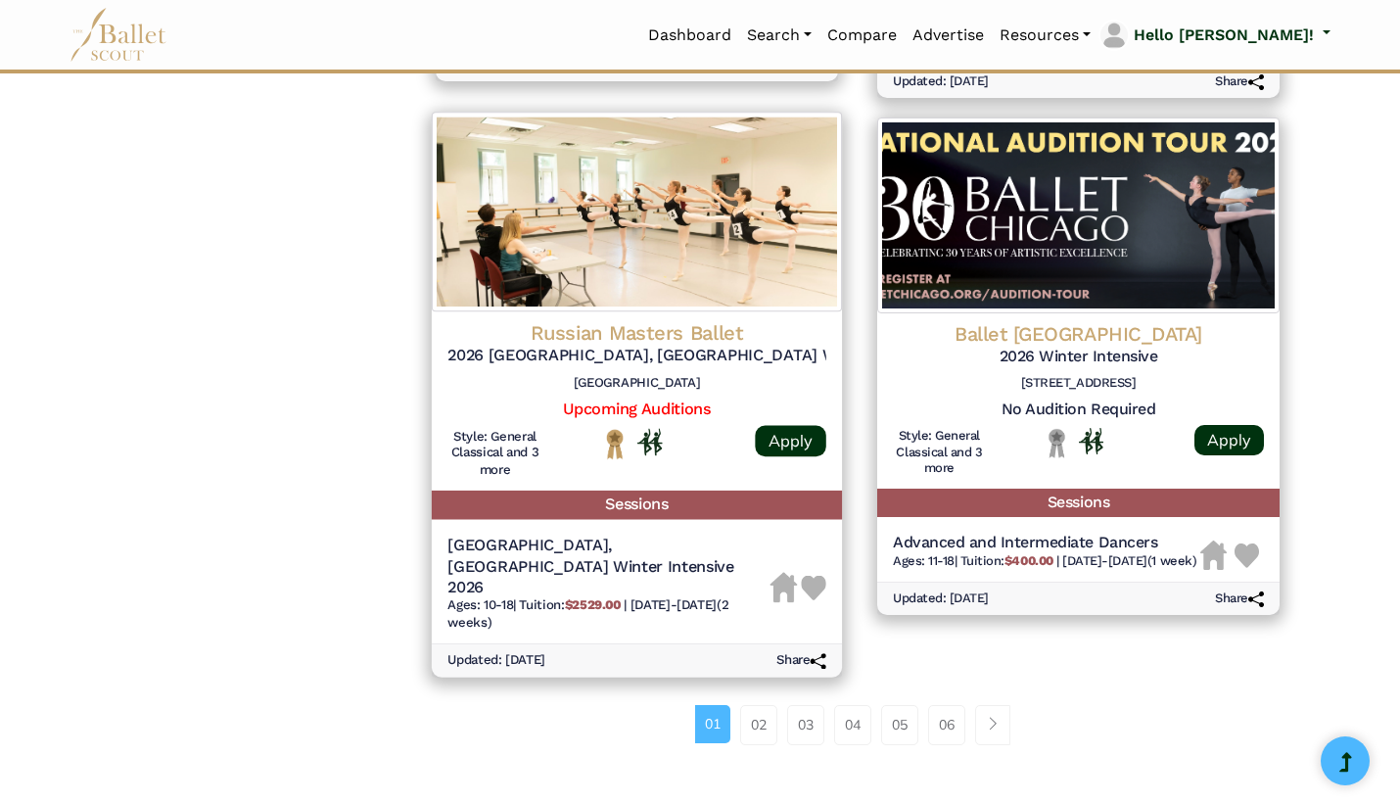
scroll to position [2519, 0]
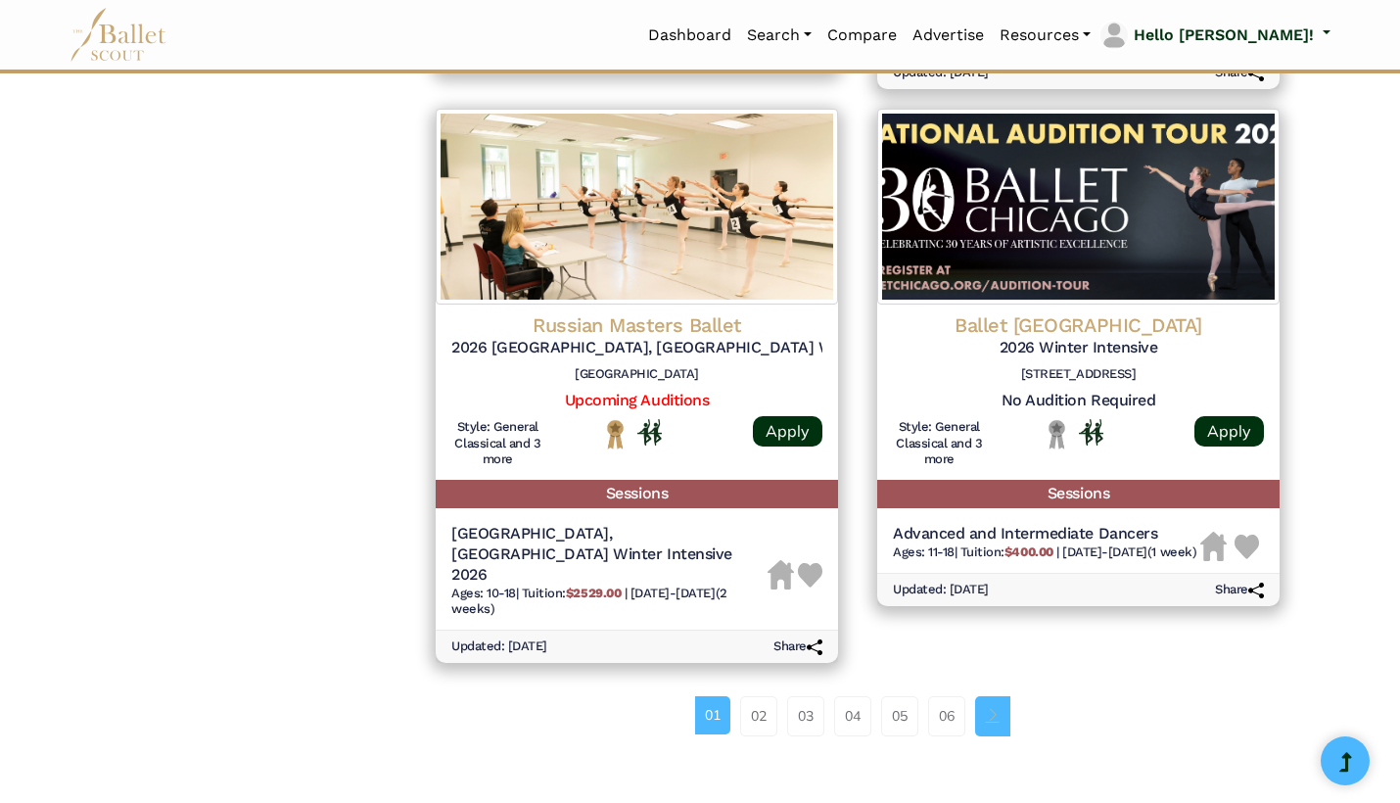
click at [999, 708] on span "Page navigation example" at bounding box center [993, 715] width 14 height 14
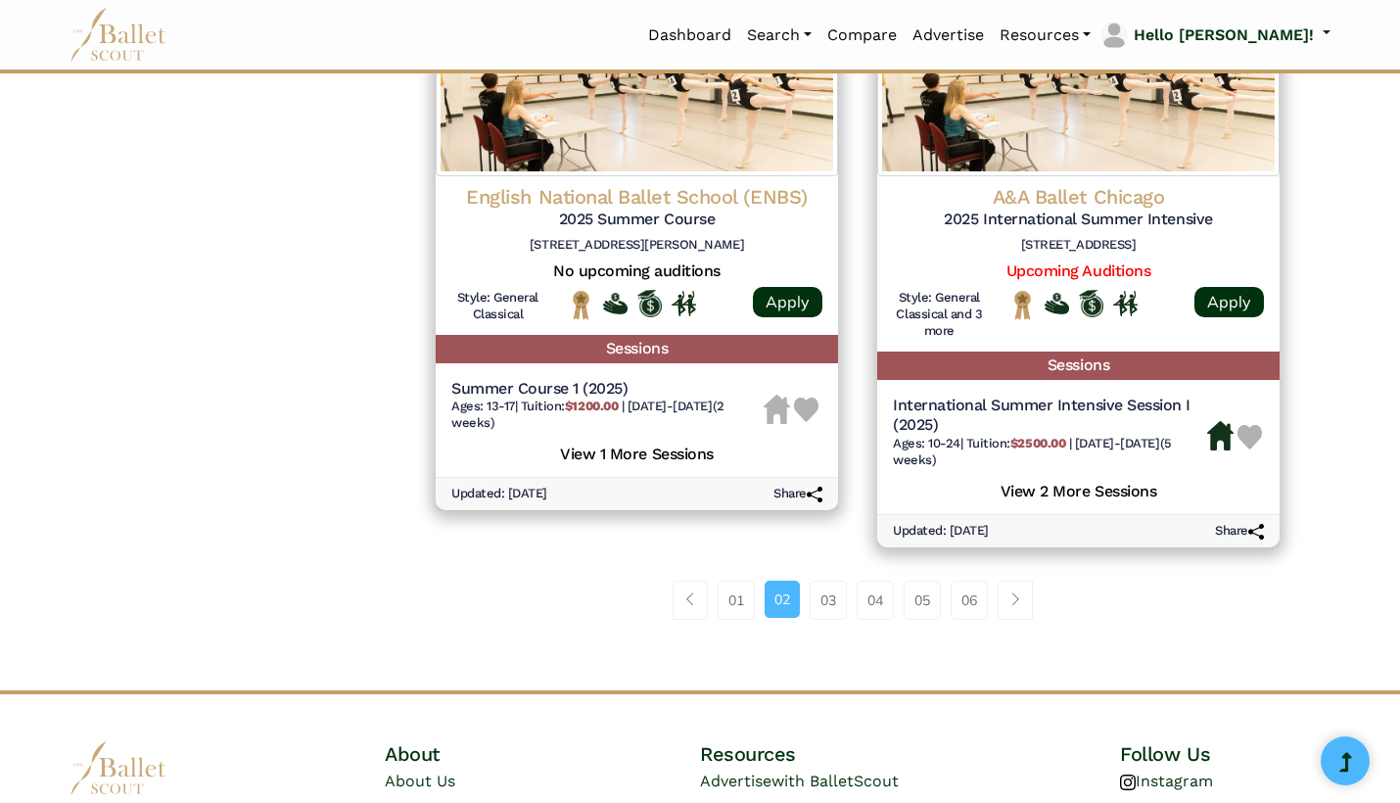
scroll to position [2585, 0]
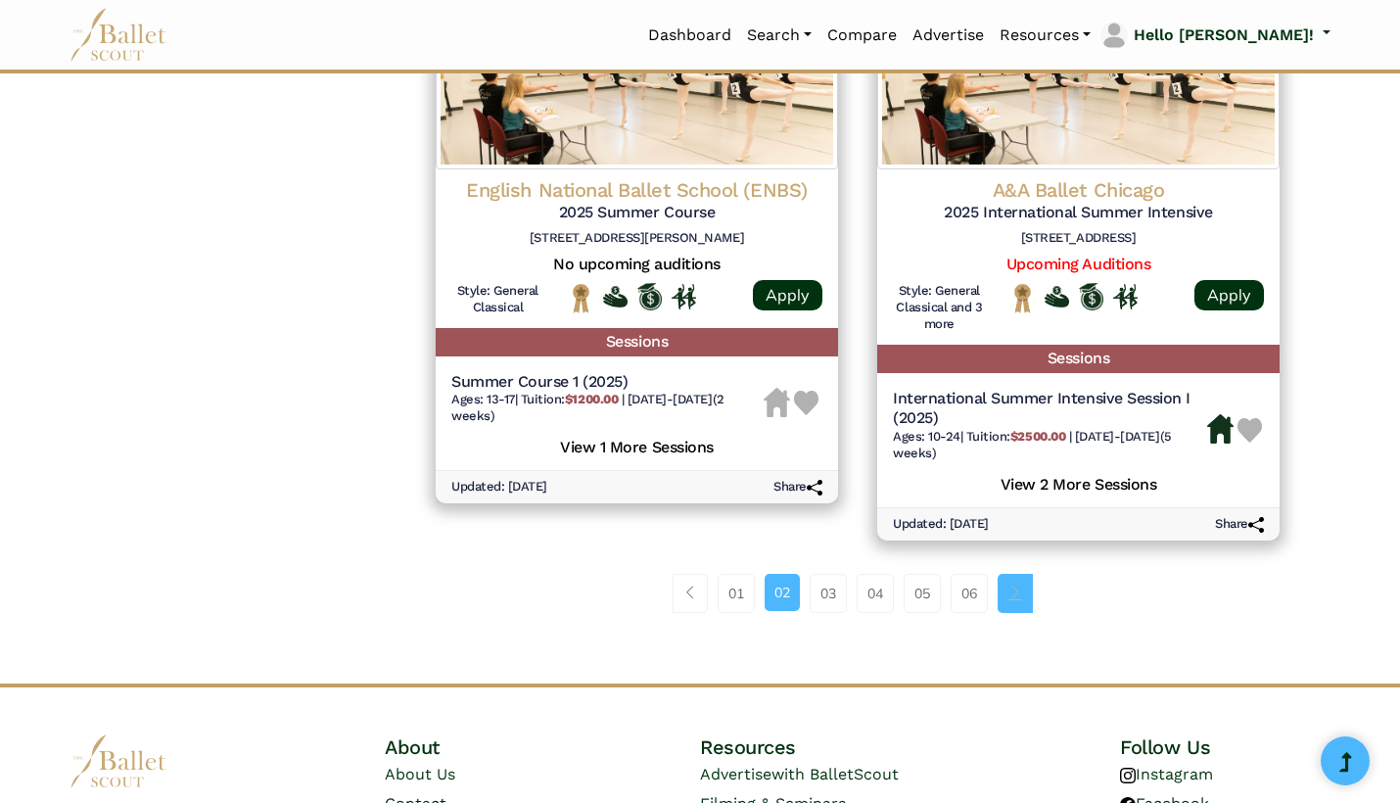
click at [1015, 585] on span "Page navigation example" at bounding box center [1015, 592] width 14 height 14
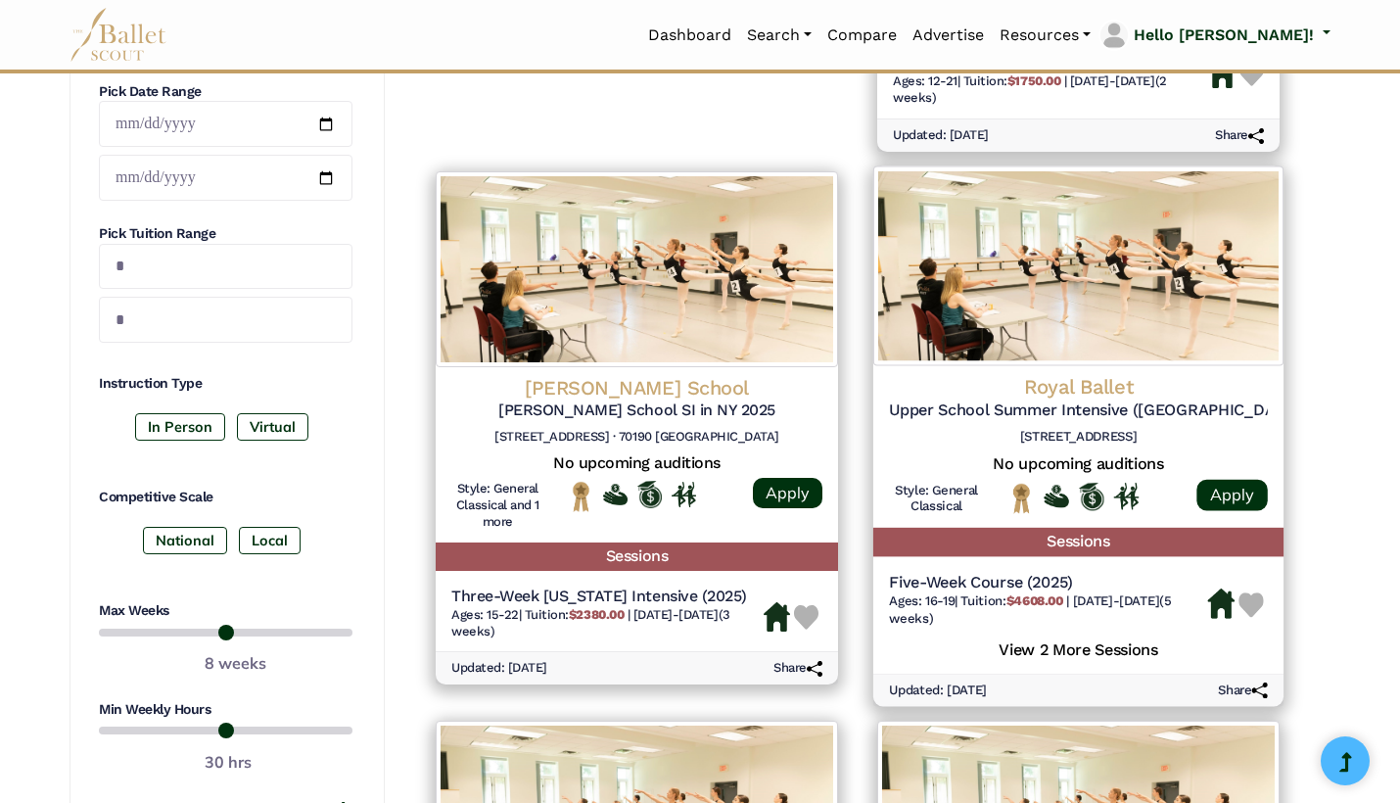
scroll to position [811, 0]
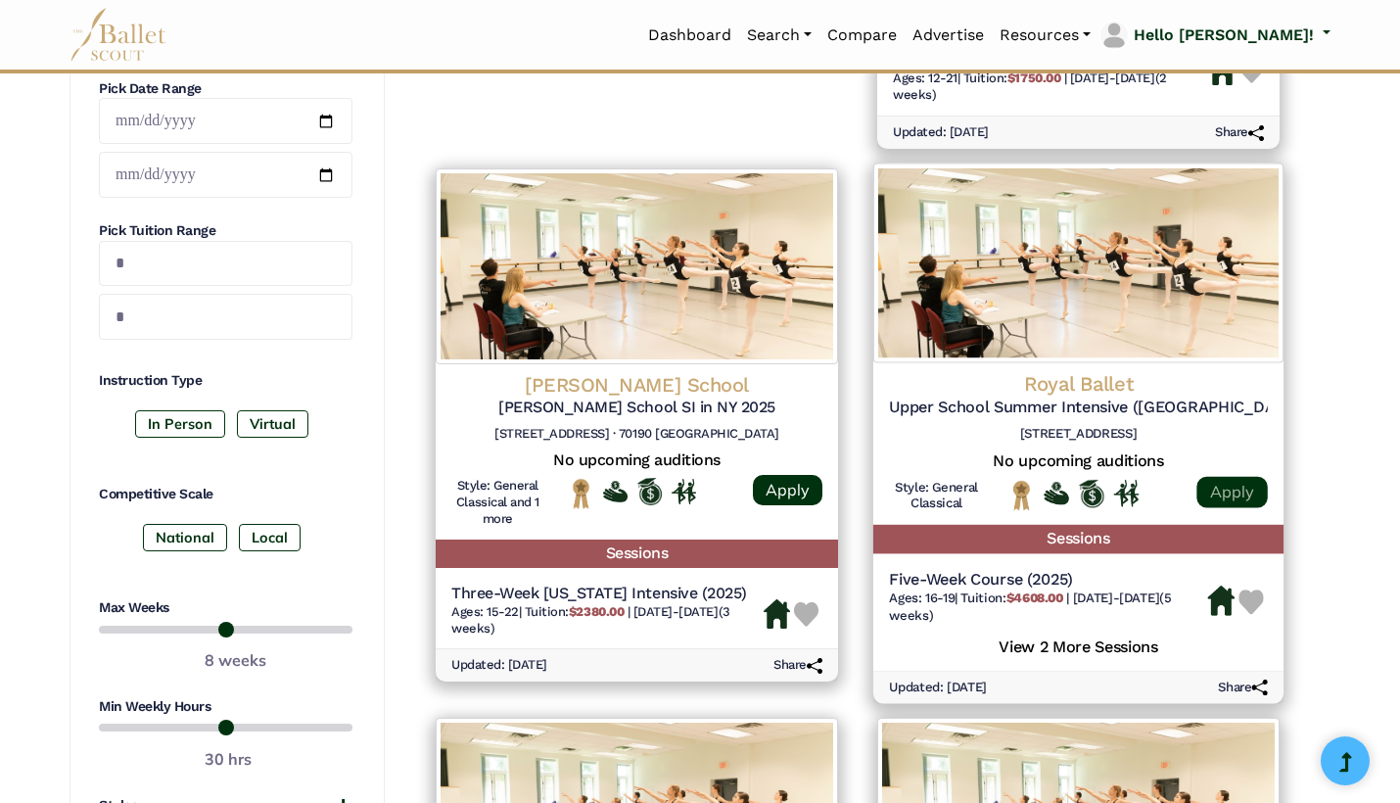
click at [1220, 476] on link "Apply" at bounding box center [1231, 491] width 70 height 31
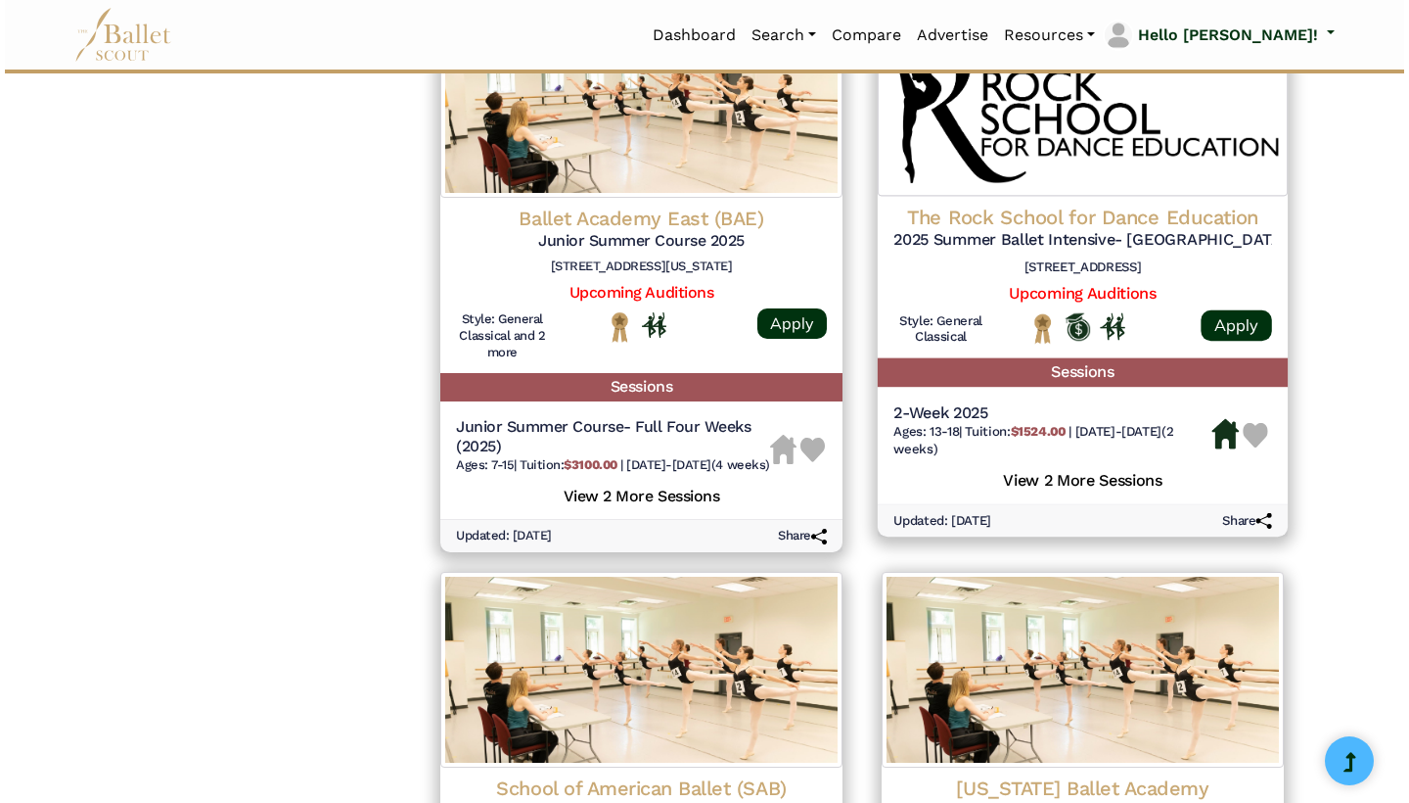
scroll to position [2080, 0]
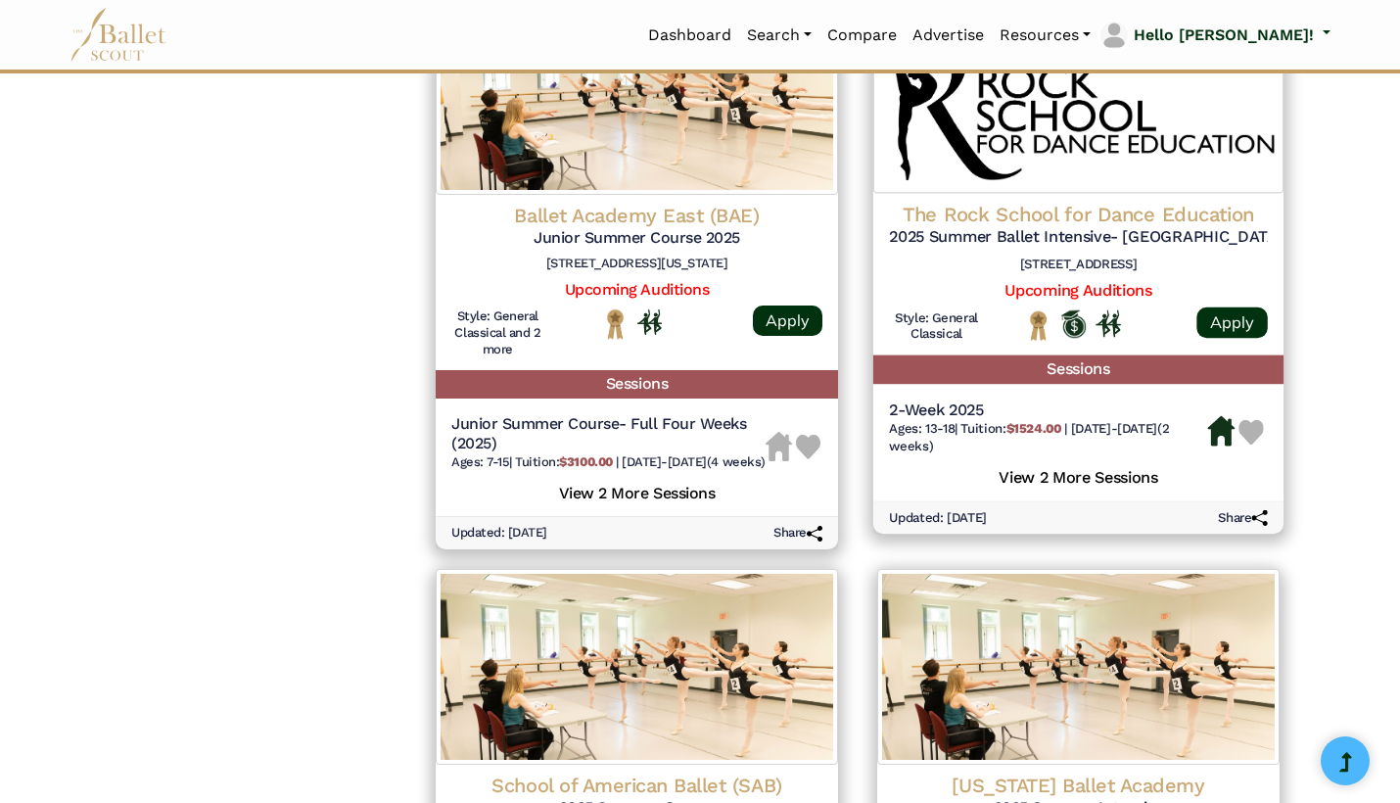
click at [1066, 462] on h5 "View 2 More Sessions" at bounding box center [1078, 474] width 379 height 25
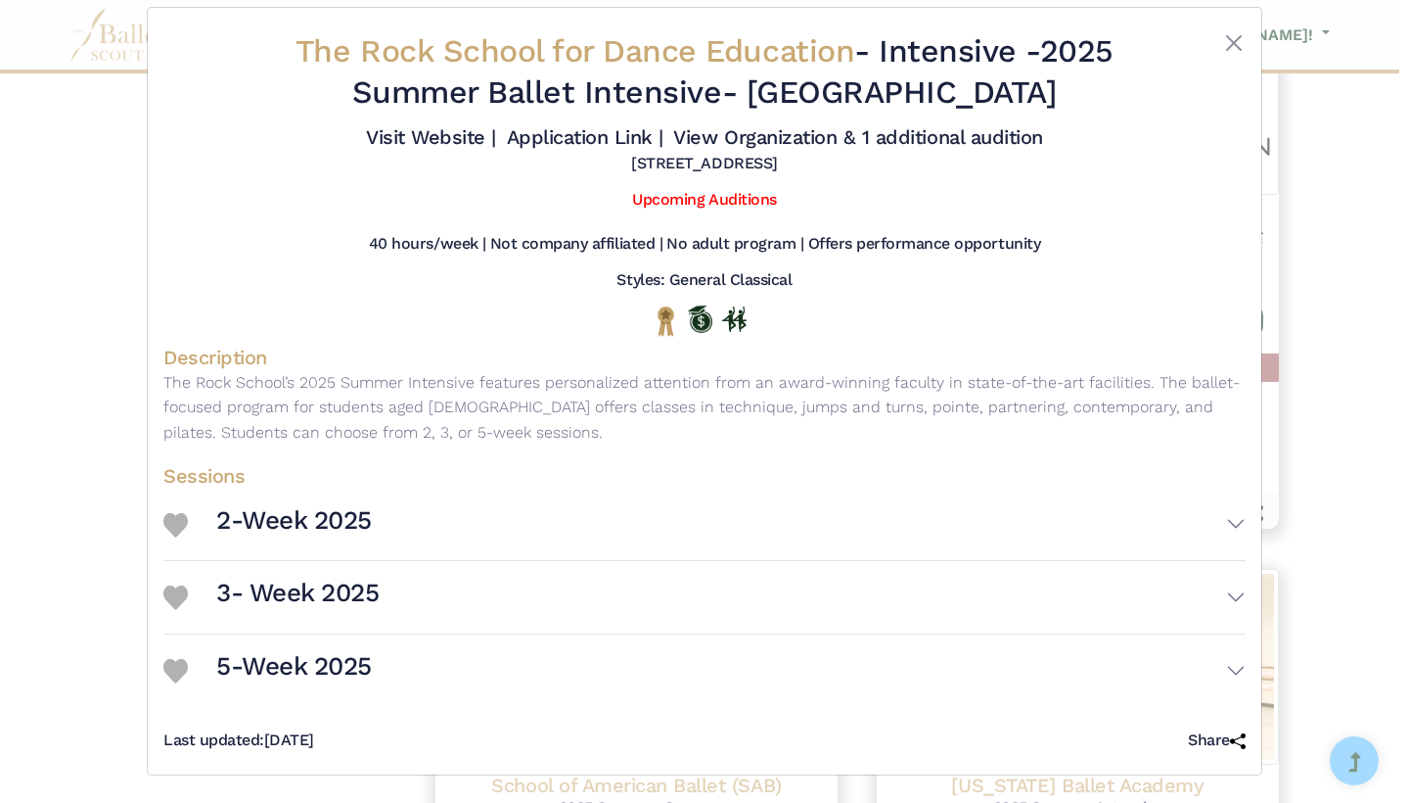
scroll to position [36, 0]
click at [237, 670] on h3 "5-Week 2025" at bounding box center [294, 666] width 156 height 33
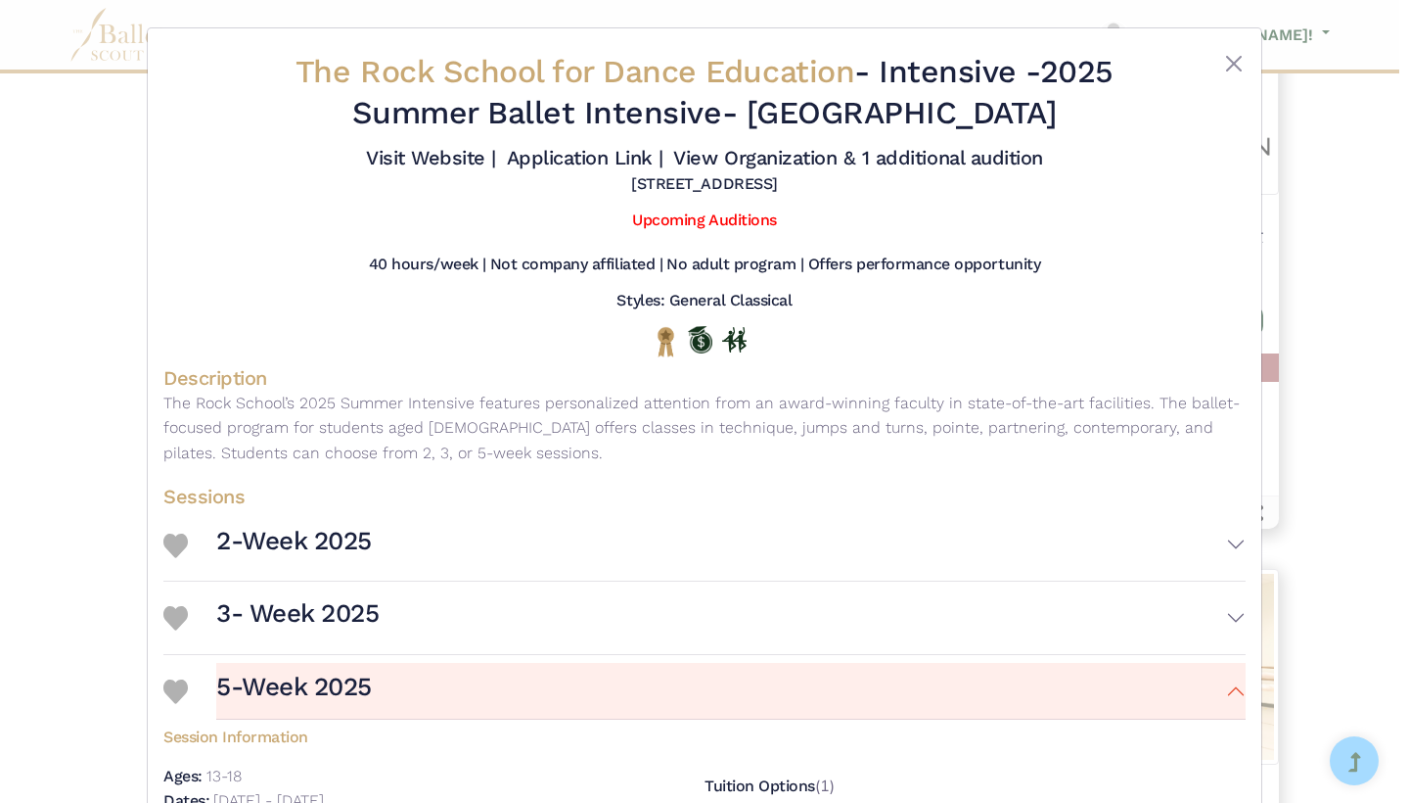
scroll to position [0, 0]
click at [711, 229] on link "Upcoming Auditions" at bounding box center [704, 219] width 144 height 19
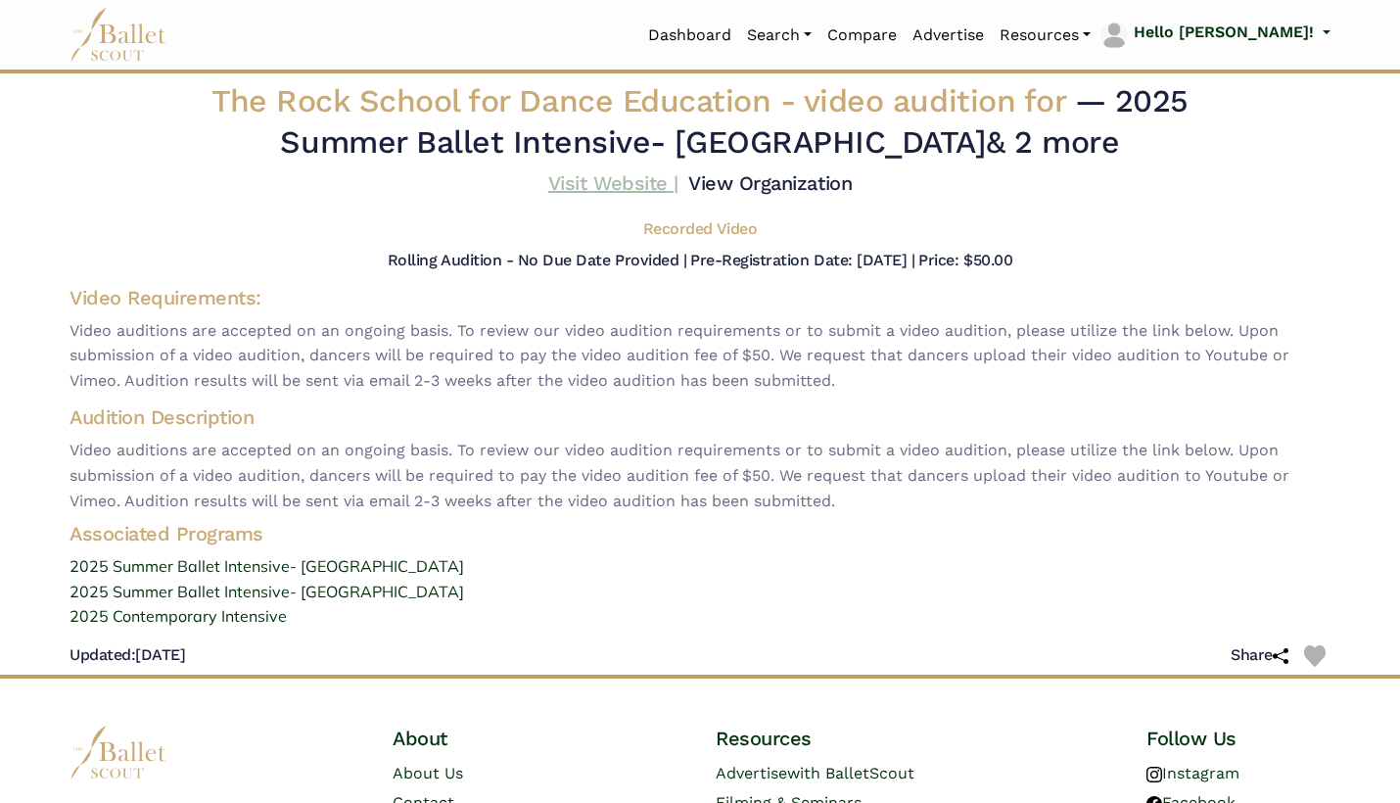
click at [678, 178] on link "Visit Website |" at bounding box center [613, 182] width 130 height 23
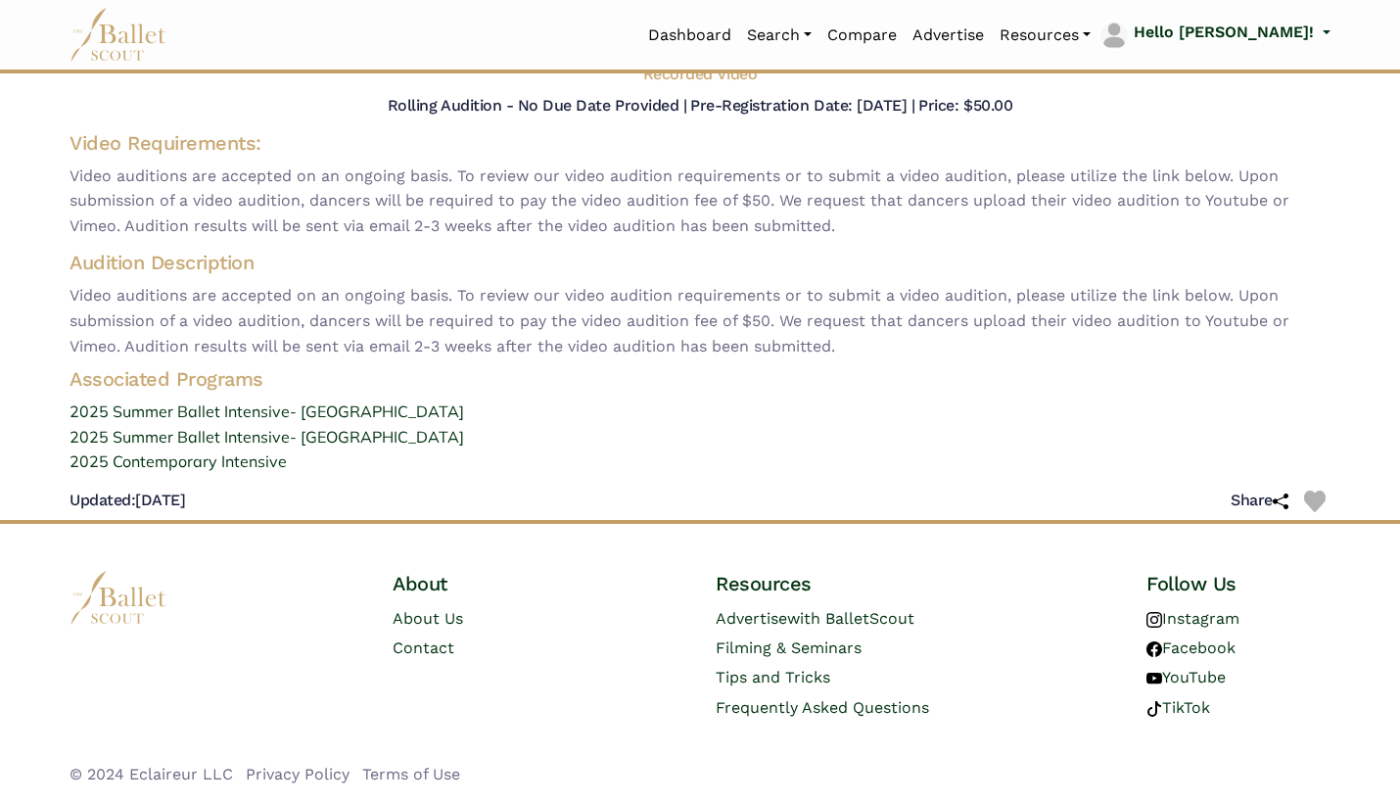
scroll to position [162, 0]
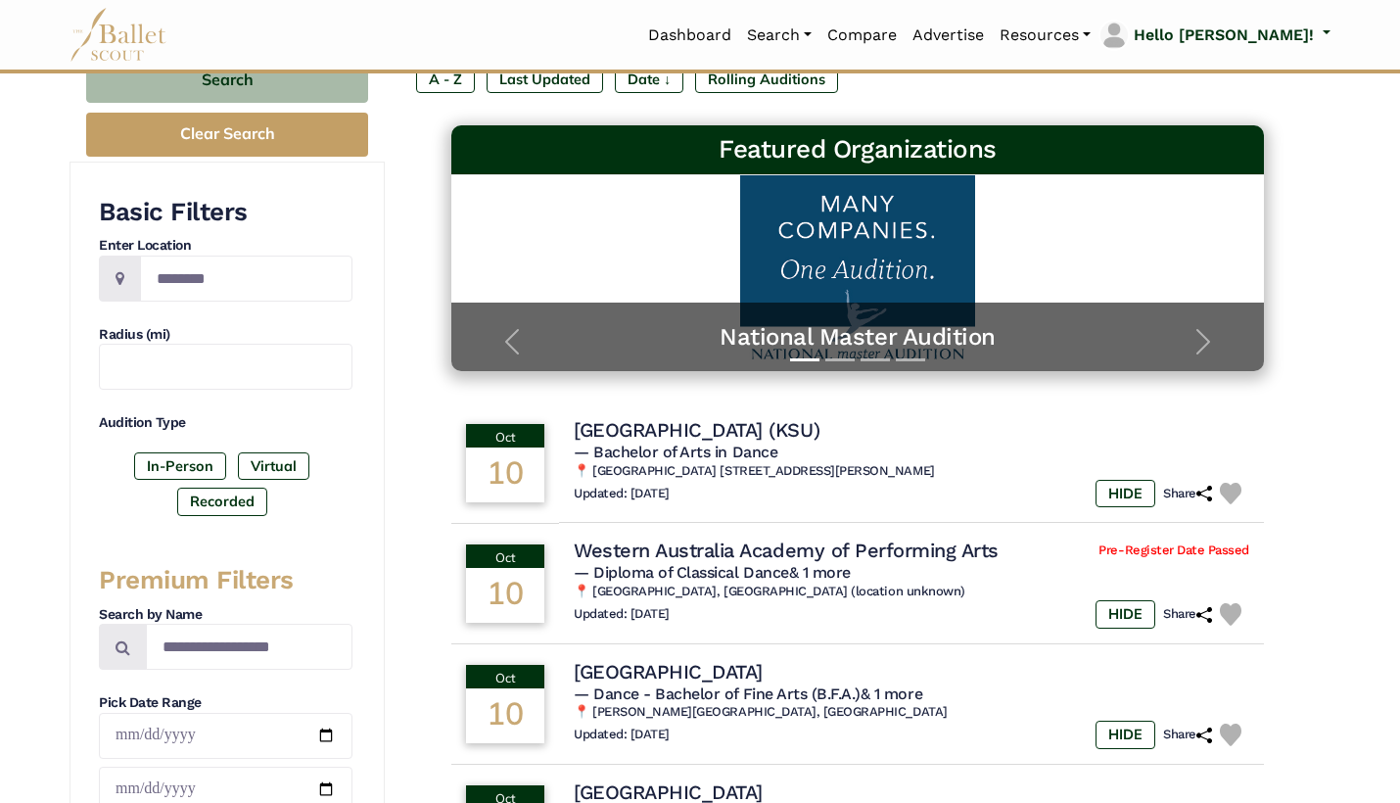
scroll to position [237, 0]
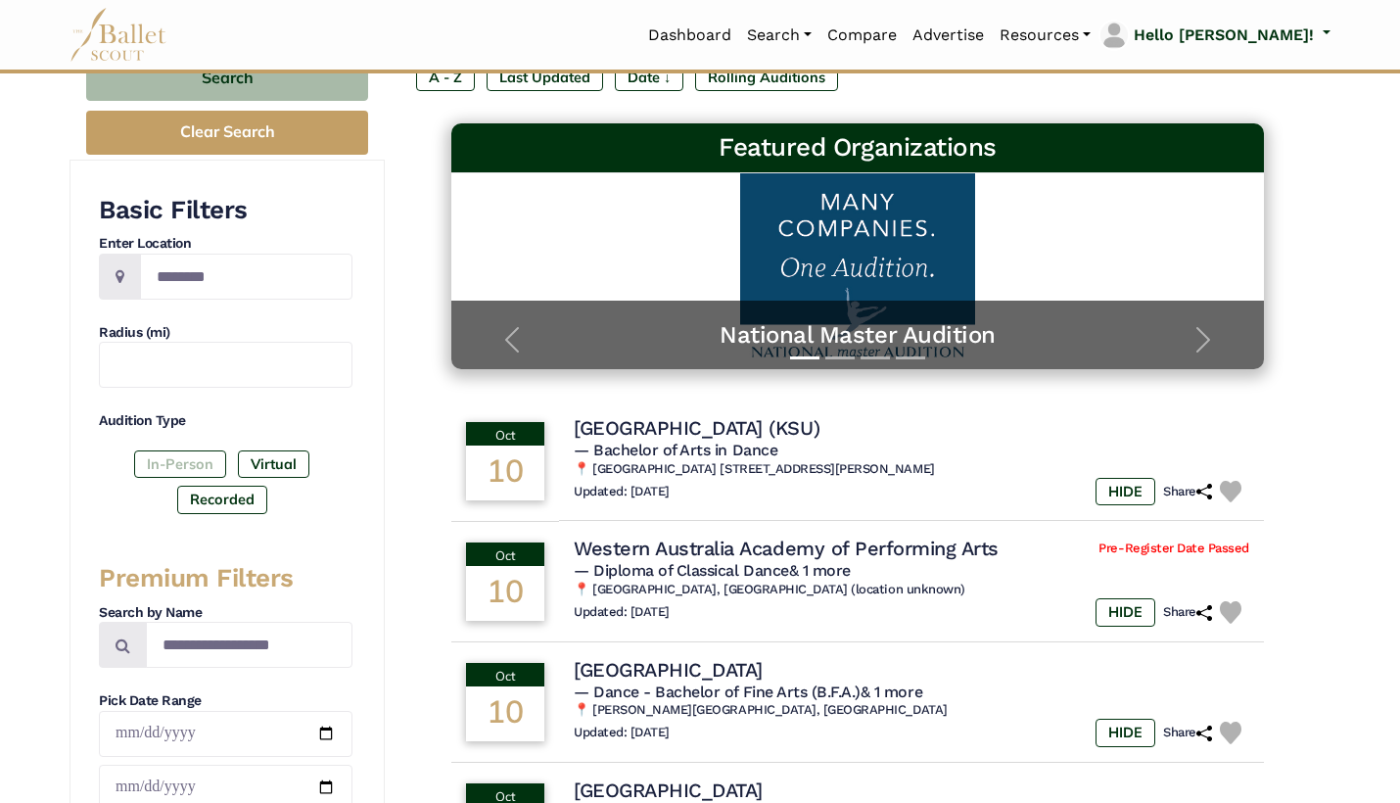
click at [171, 461] on label "In-Person" at bounding box center [180, 463] width 92 height 27
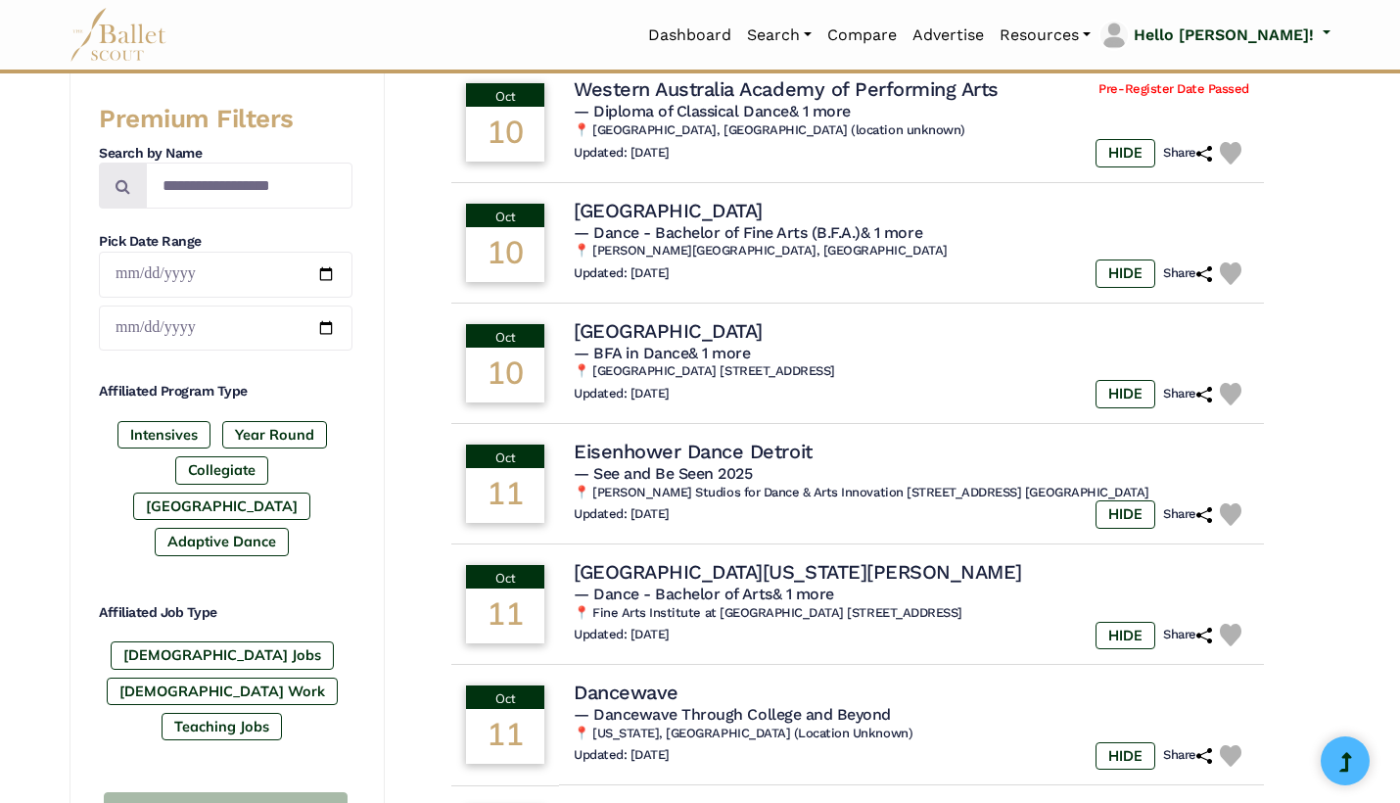
scroll to position [699, 0]
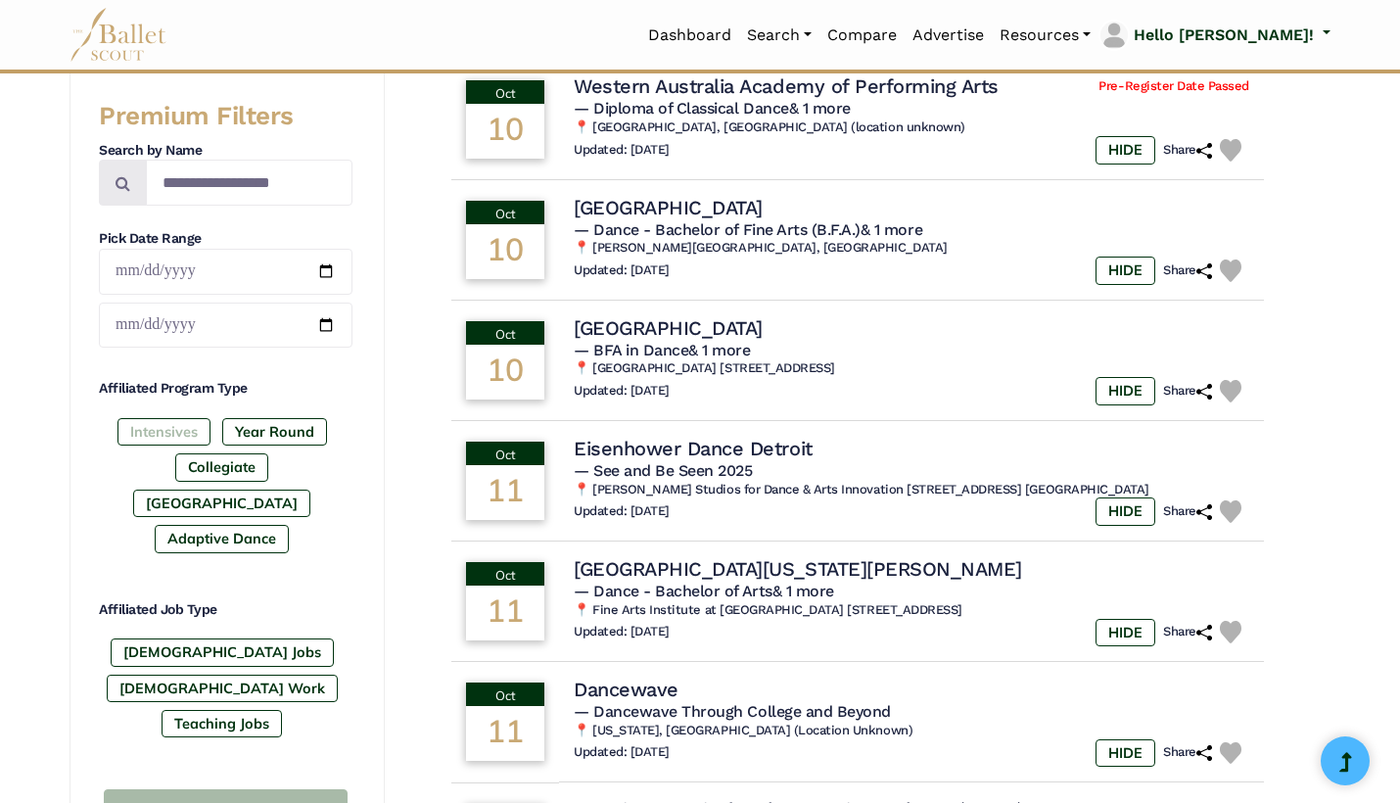
click at [181, 445] on label "Intensives" at bounding box center [163, 431] width 93 height 27
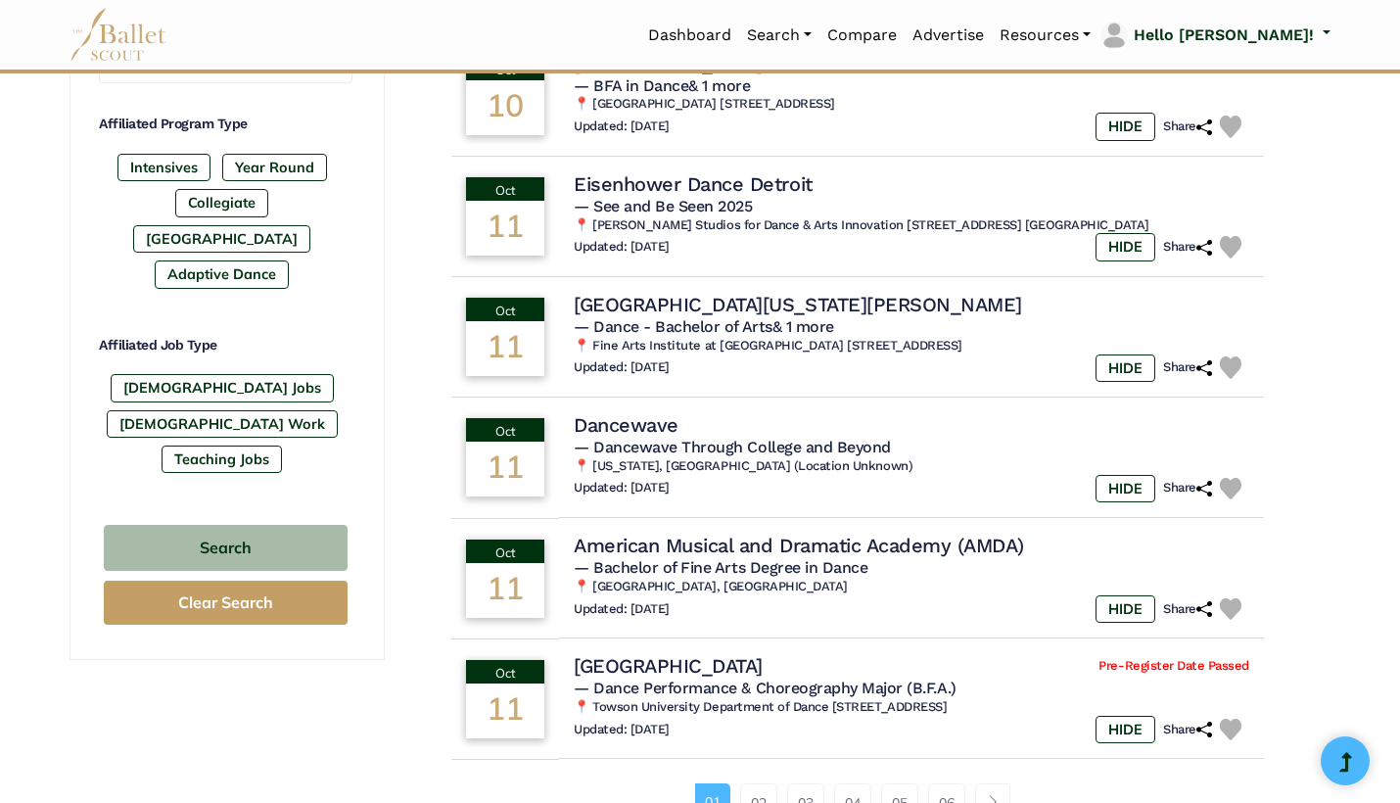
scroll to position [964, 0]
